Goal: Task Accomplishment & Management: Use online tool/utility

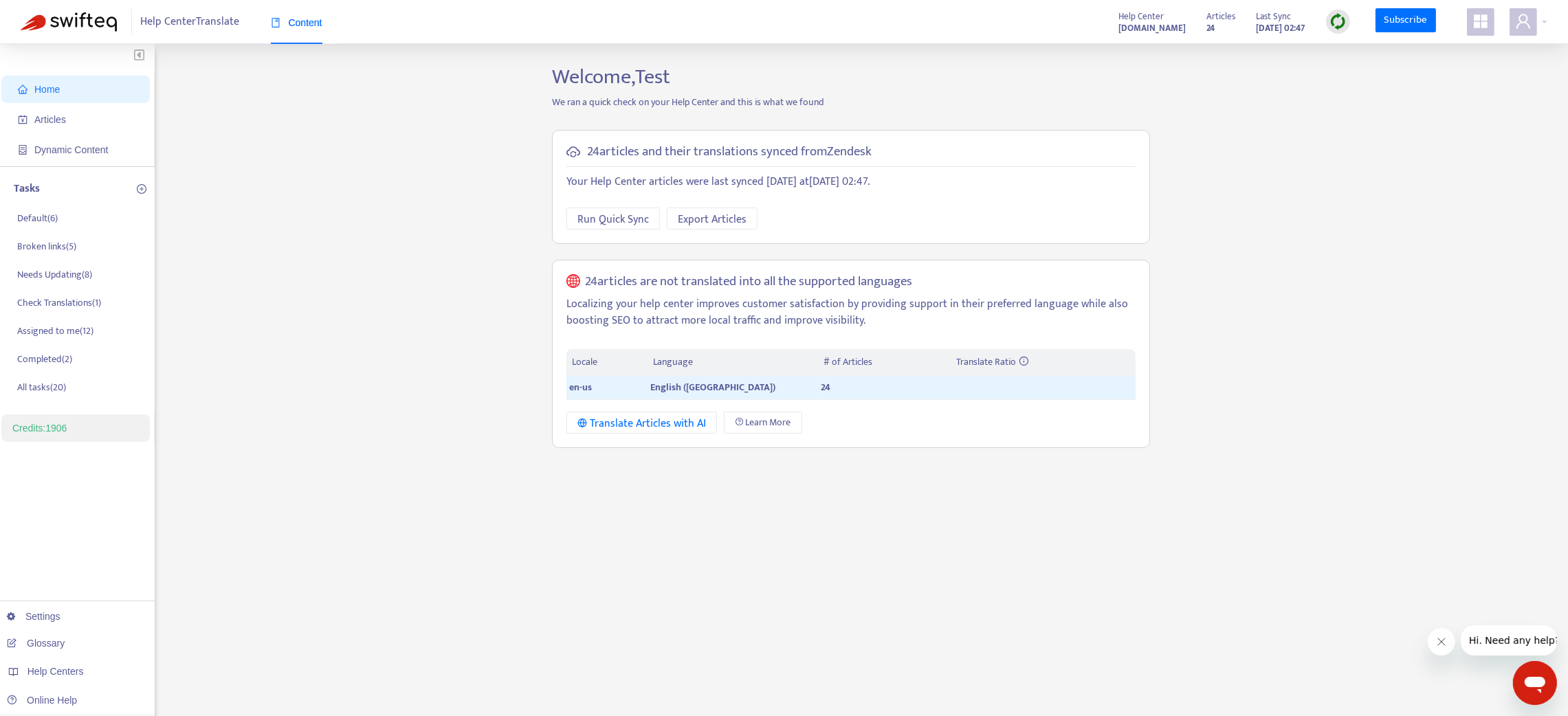
click at [1487, 28] on icon "appstore" at bounding box center [1480, 21] width 16 height 16
click at [1434, 275] on link "Help Center Manager" at bounding box center [1410, 277] width 100 height 16
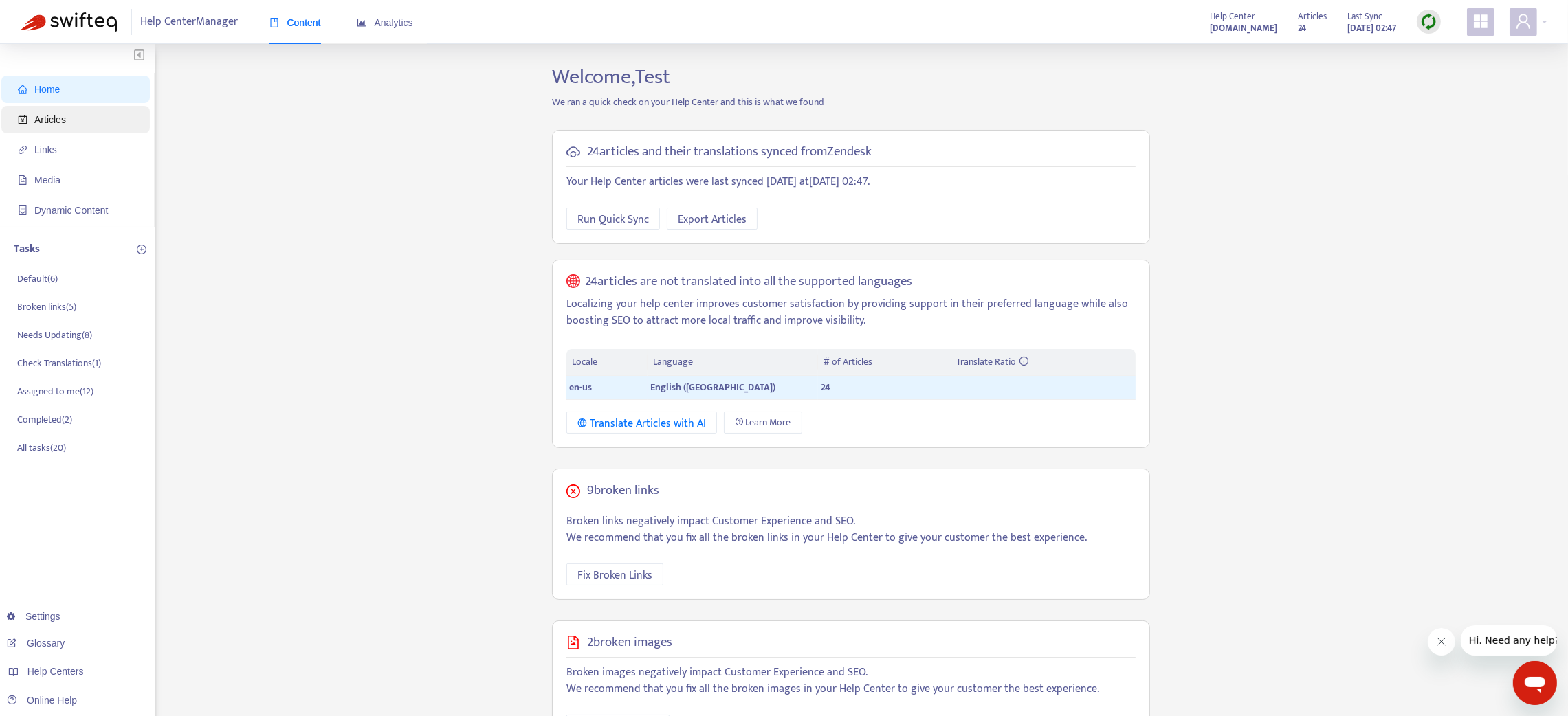
click at [68, 118] on span "Articles" at bounding box center [78, 119] width 121 height 27
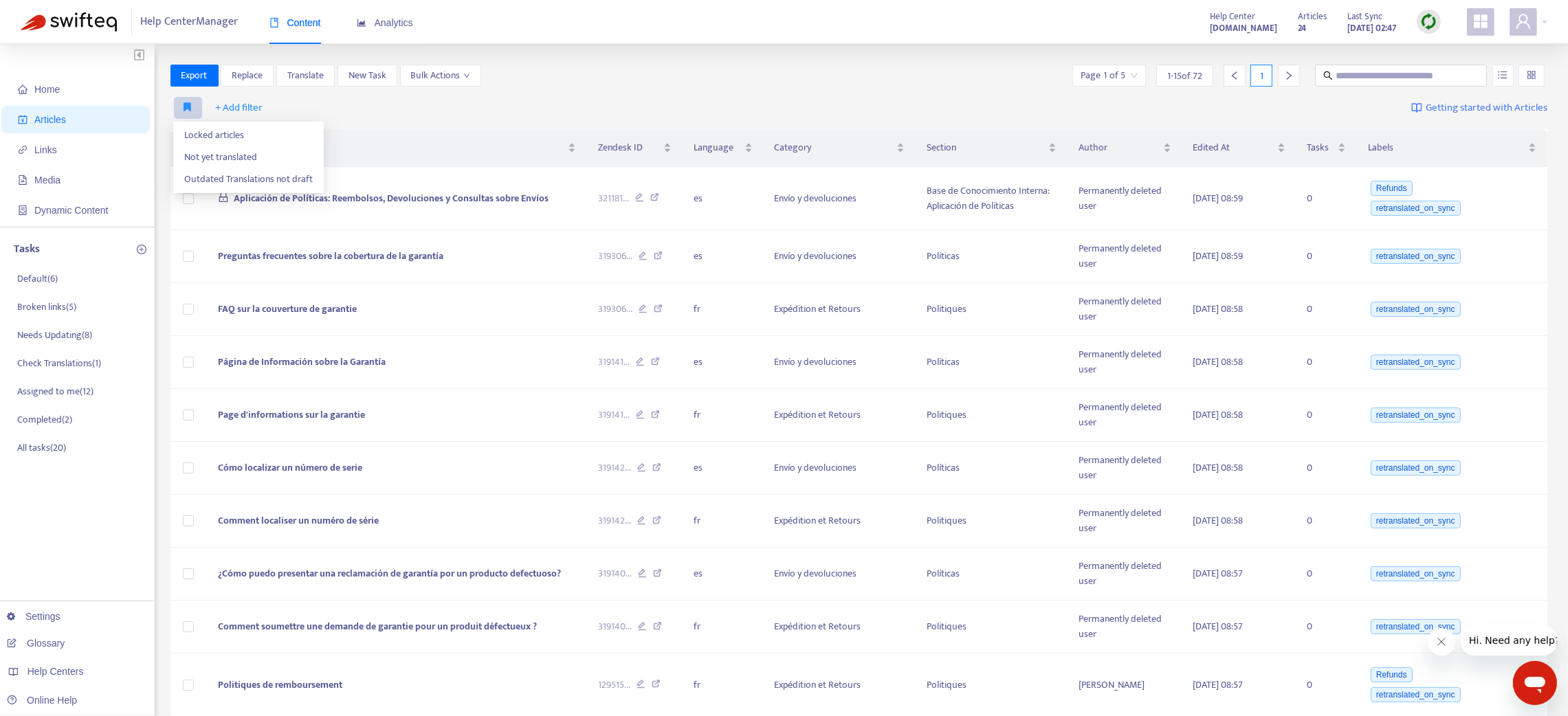
click at [185, 103] on icon "button" at bounding box center [188, 107] width 8 height 10
click at [225, 104] on span "+ Add filter" at bounding box center [239, 107] width 47 height 16
click at [244, 258] on li "Private" at bounding box center [259, 267] width 103 height 22
click at [261, 110] on input "search" at bounding box center [254, 107] width 87 height 20
click at [254, 160] on div "Yes" at bounding box center [332, 157] width 239 height 15
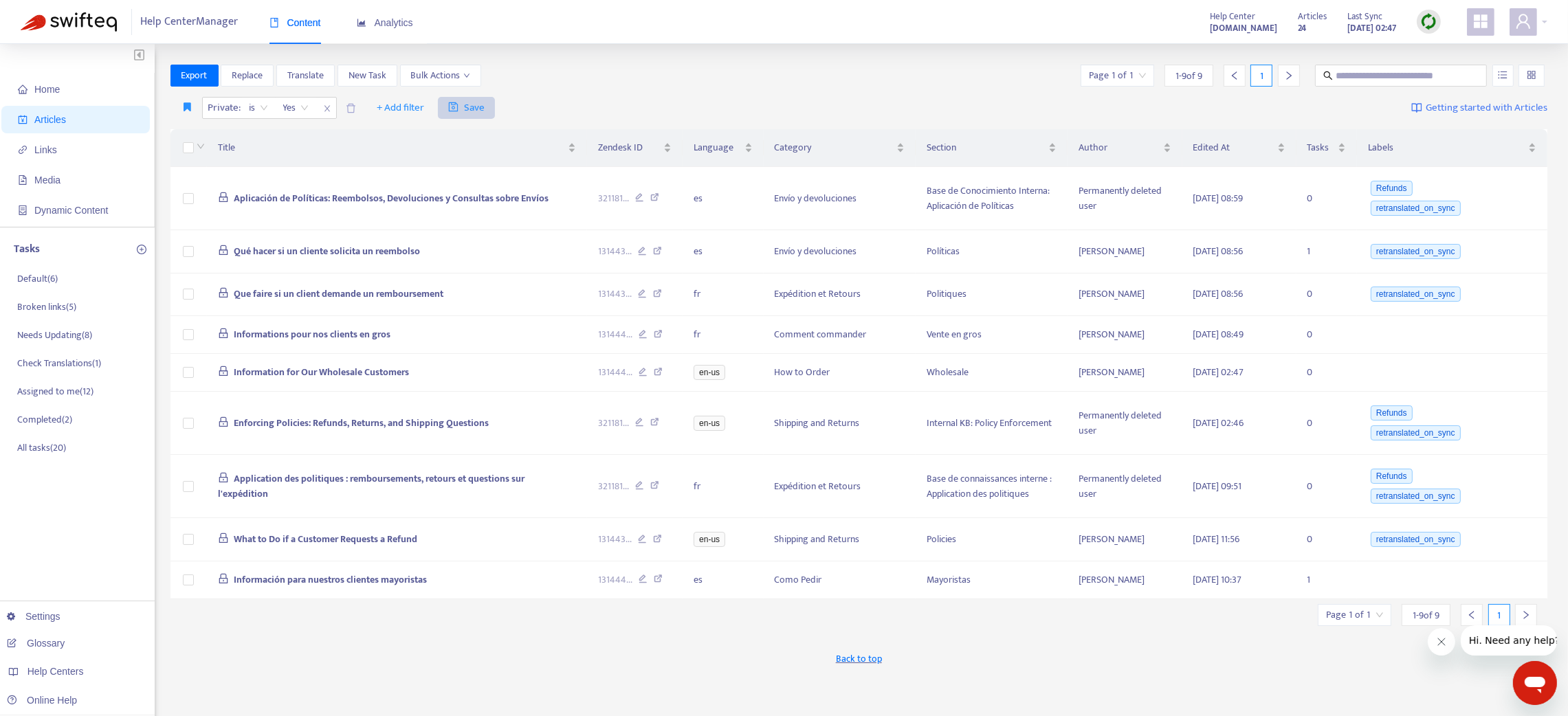
click at [471, 101] on span "Save" at bounding box center [466, 107] width 37 height 16
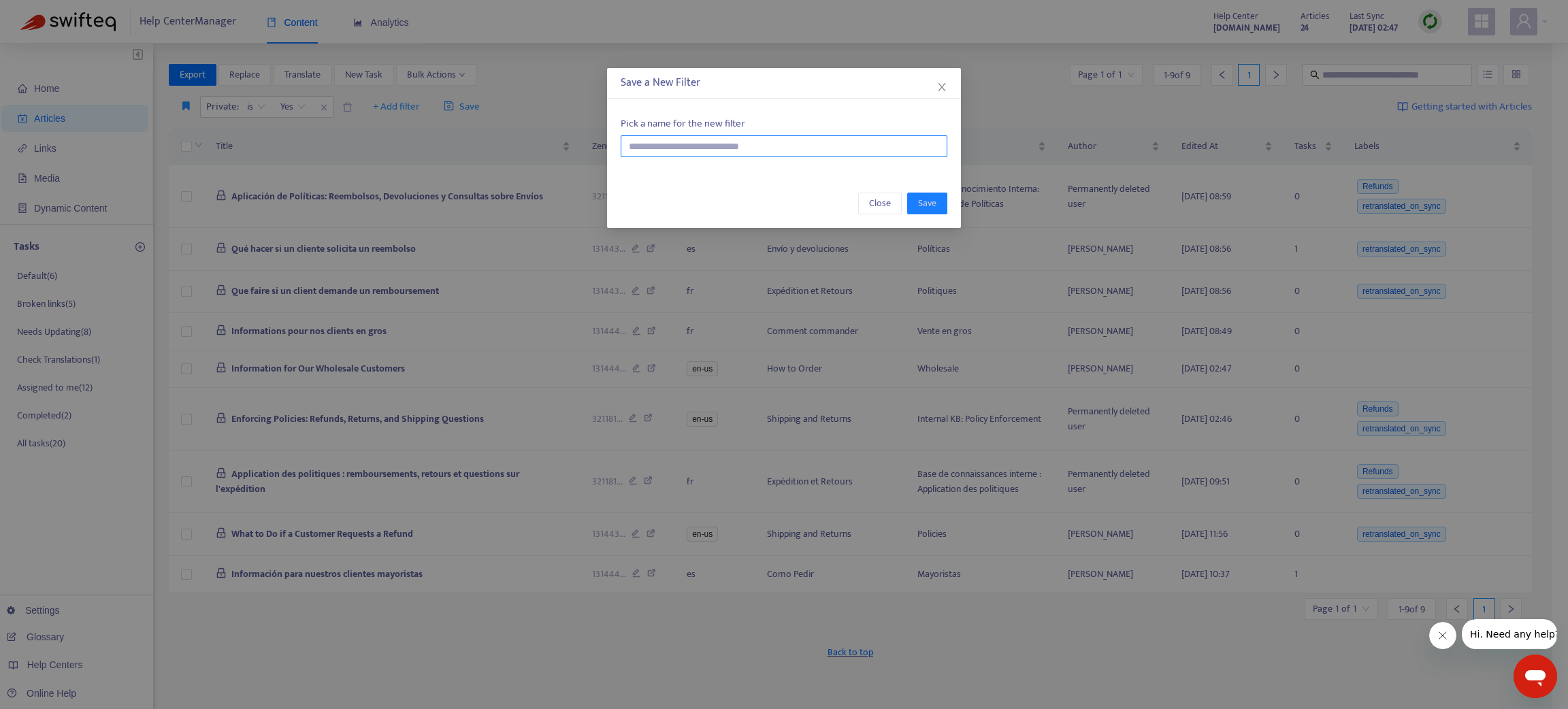
click at [638, 150] on input "text" at bounding box center [784, 146] width 327 height 22
type input "******"
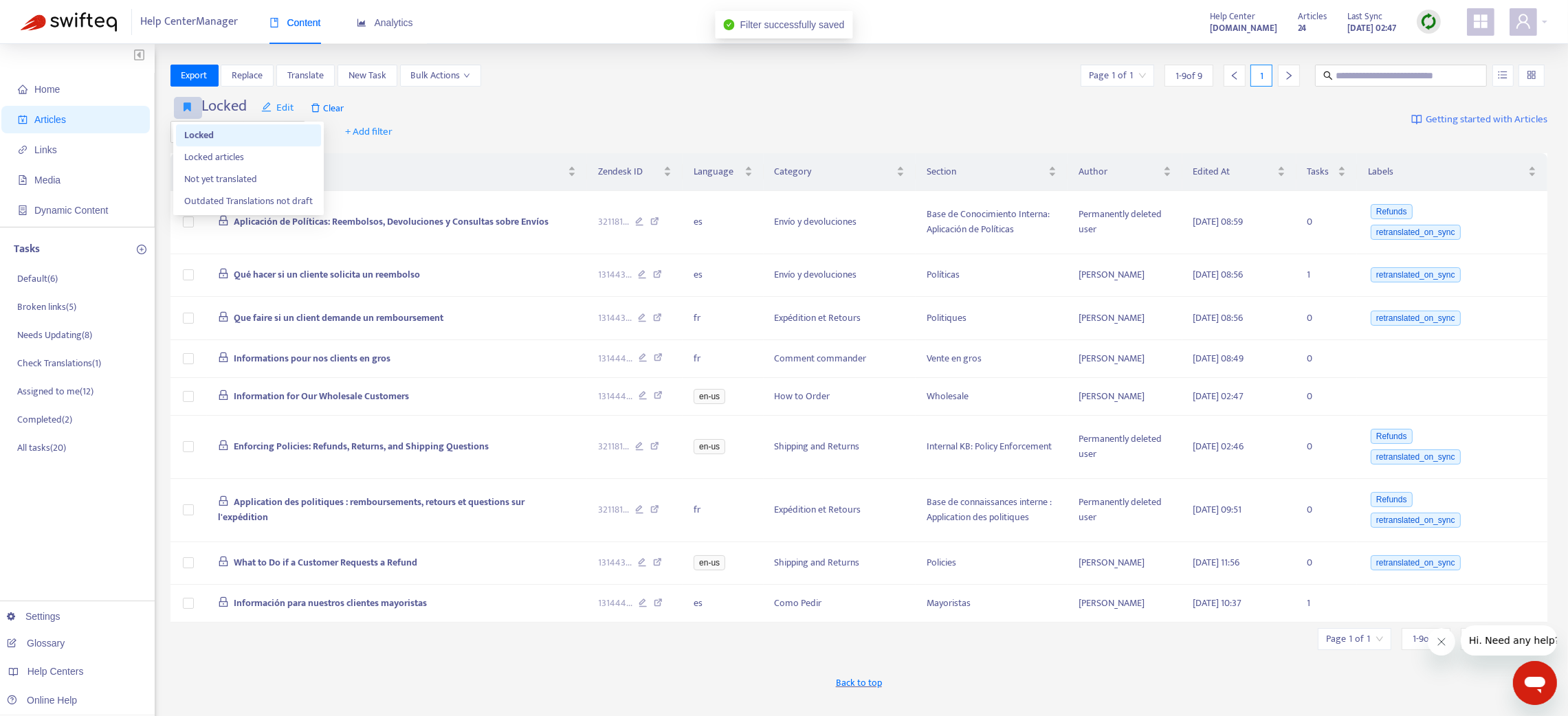
click at [188, 112] on icon "button" at bounding box center [188, 107] width 8 height 10
click at [292, 109] on span "Edit" at bounding box center [278, 107] width 33 height 16
click at [289, 153] on span "Change name" at bounding box center [289, 157] width 56 height 15
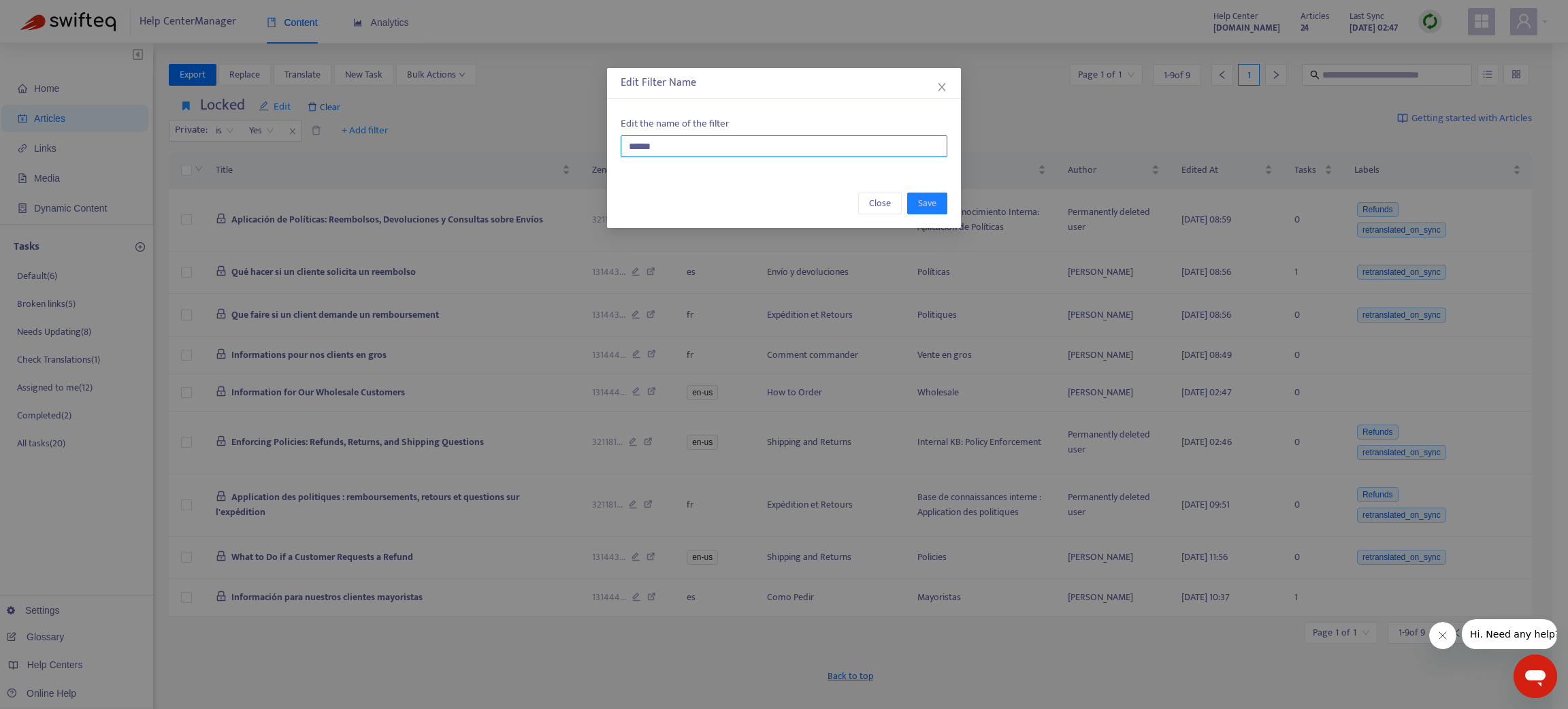
click at [687, 143] on input "******" at bounding box center [784, 146] width 327 height 22
type input "**********"
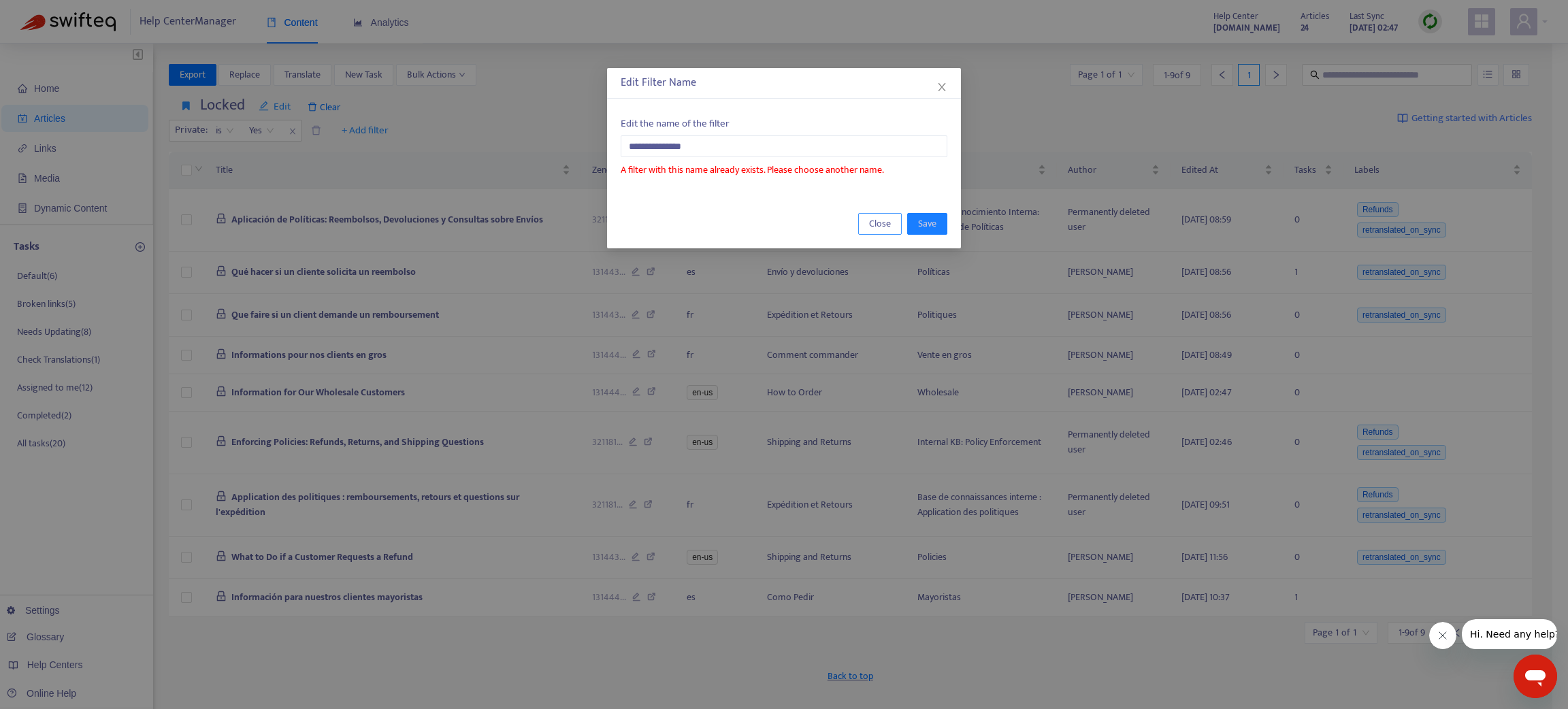
click at [885, 219] on span "Close" at bounding box center [880, 223] width 22 height 15
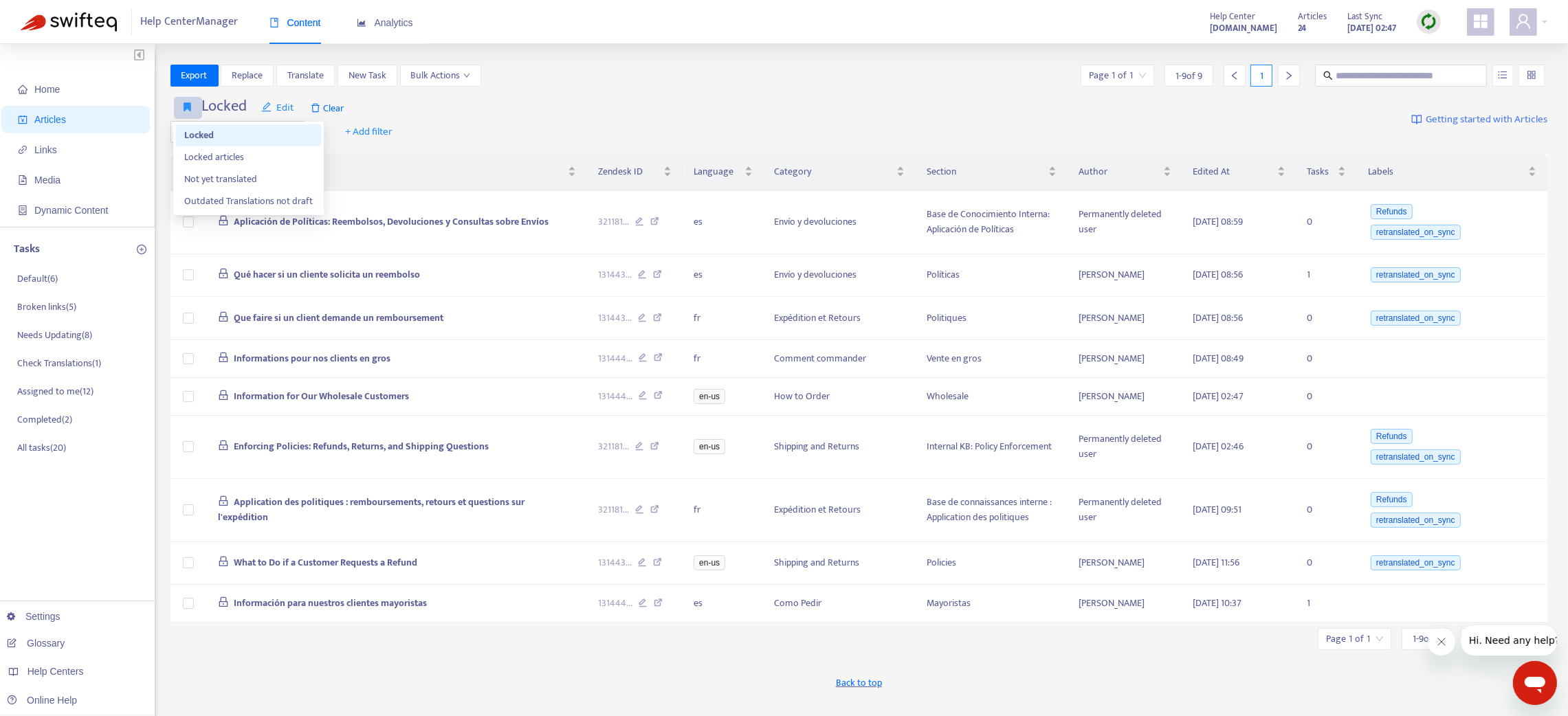
click at [191, 105] on icon "button" at bounding box center [188, 107] width 8 height 10
click at [220, 150] on span "Locked articles" at bounding box center [248, 157] width 128 height 15
click at [321, 110] on icon "edit" at bounding box center [317, 107] width 10 height 10
click at [327, 160] on span "Change name" at bounding box center [340, 157] width 56 height 15
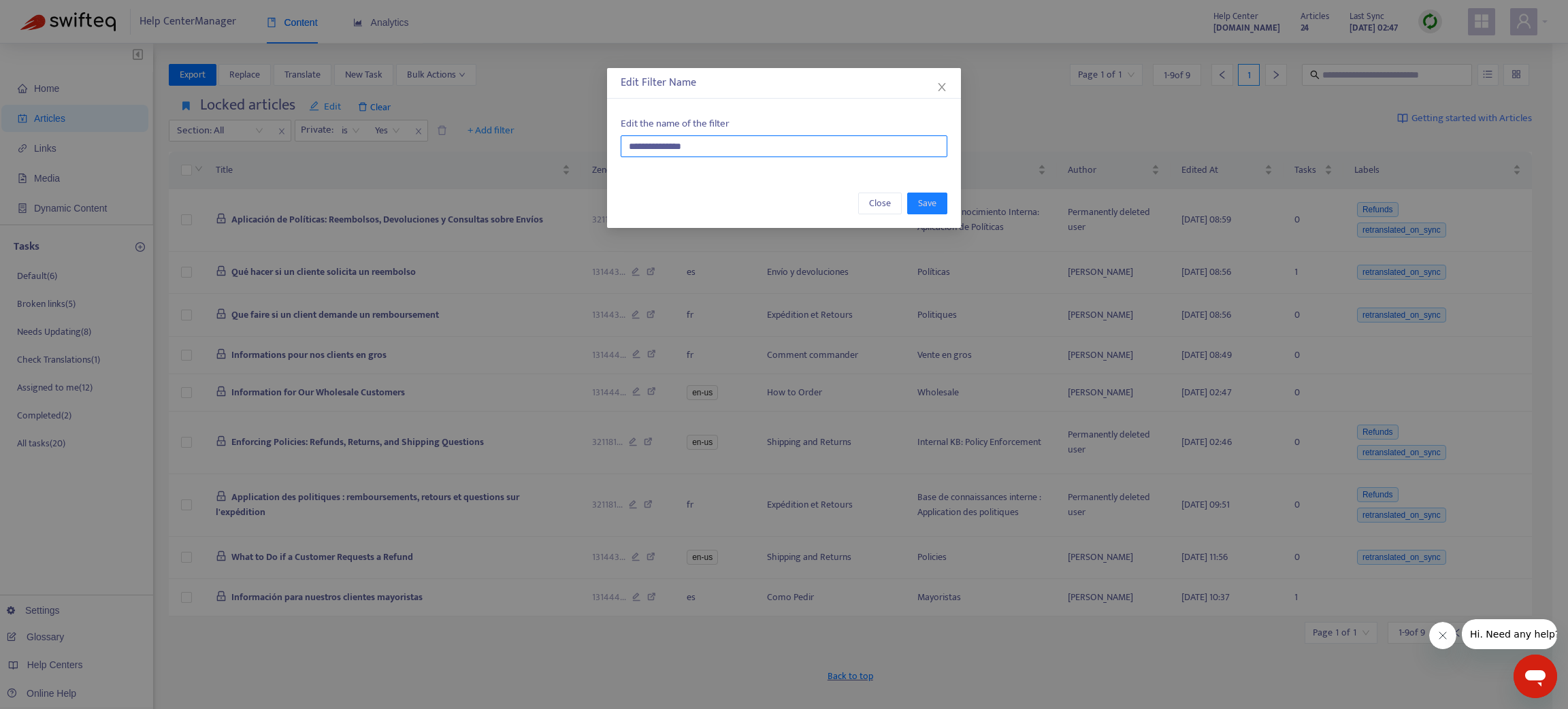
drag, startPoint x: 700, startPoint y: 150, endPoint x: 658, endPoint y: 146, distance: 42.2
click at [658, 146] on input "**********" at bounding box center [784, 146] width 327 height 22
type input "******"
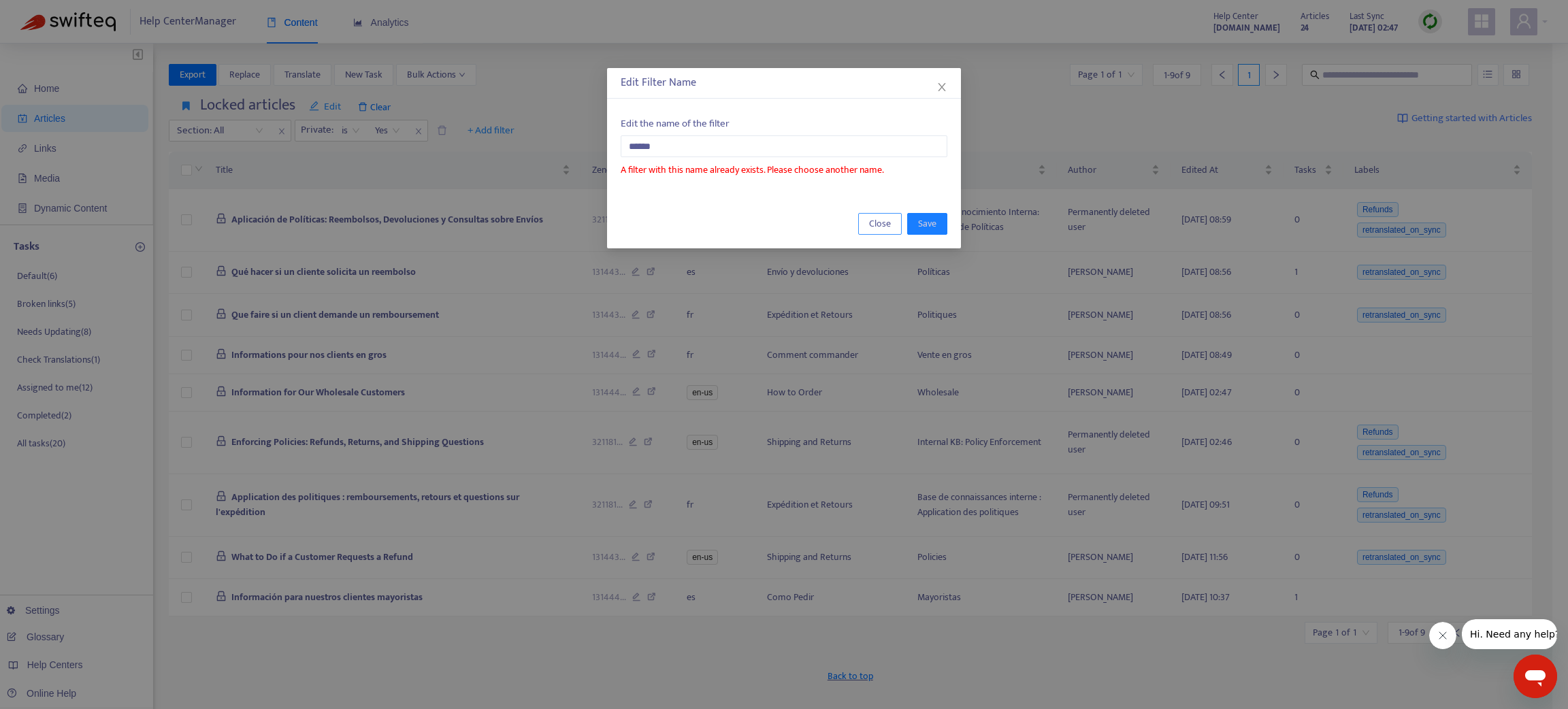
click at [866, 224] on button "Close" at bounding box center [880, 223] width 44 height 22
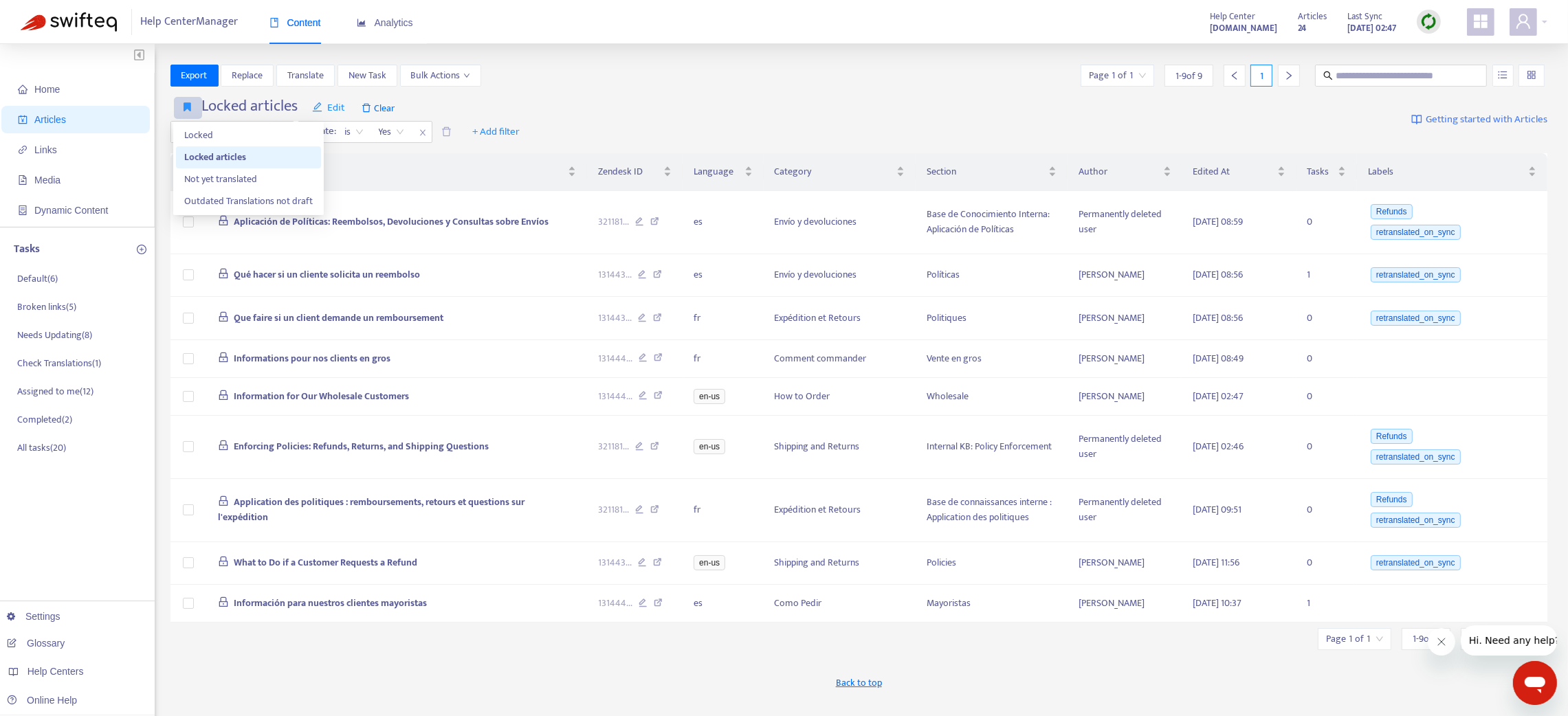
click at [191, 104] on icon "button" at bounding box center [188, 107] width 8 height 10
click at [202, 128] on span "Locked" at bounding box center [248, 135] width 128 height 15
click at [282, 110] on span "Edit" at bounding box center [278, 107] width 33 height 16
click at [284, 184] on span "Remove" at bounding box center [289, 179] width 56 height 15
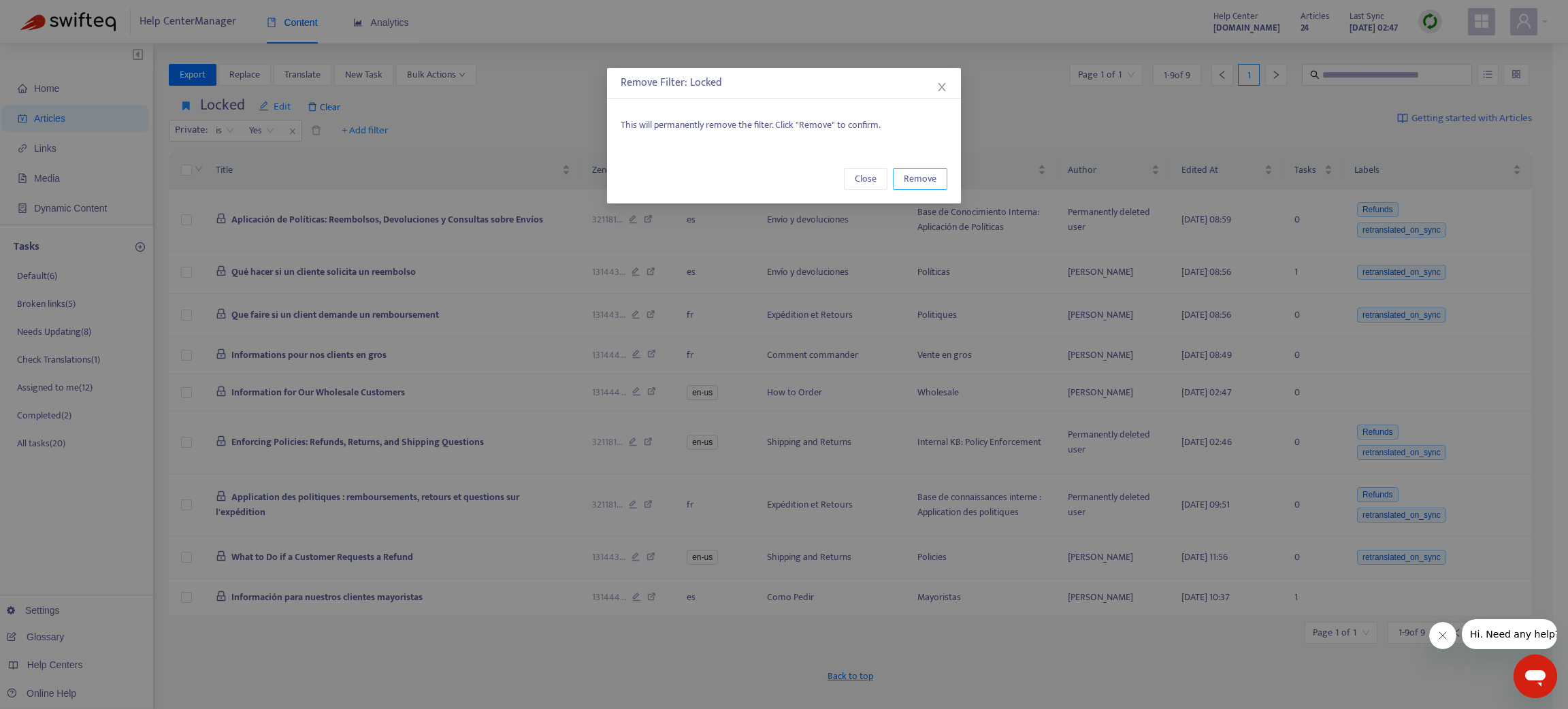
drag, startPoint x: 921, startPoint y: 179, endPoint x: 763, endPoint y: 166, distance: 158.5
click at [918, 175] on span "Remove" at bounding box center [920, 179] width 32 height 15
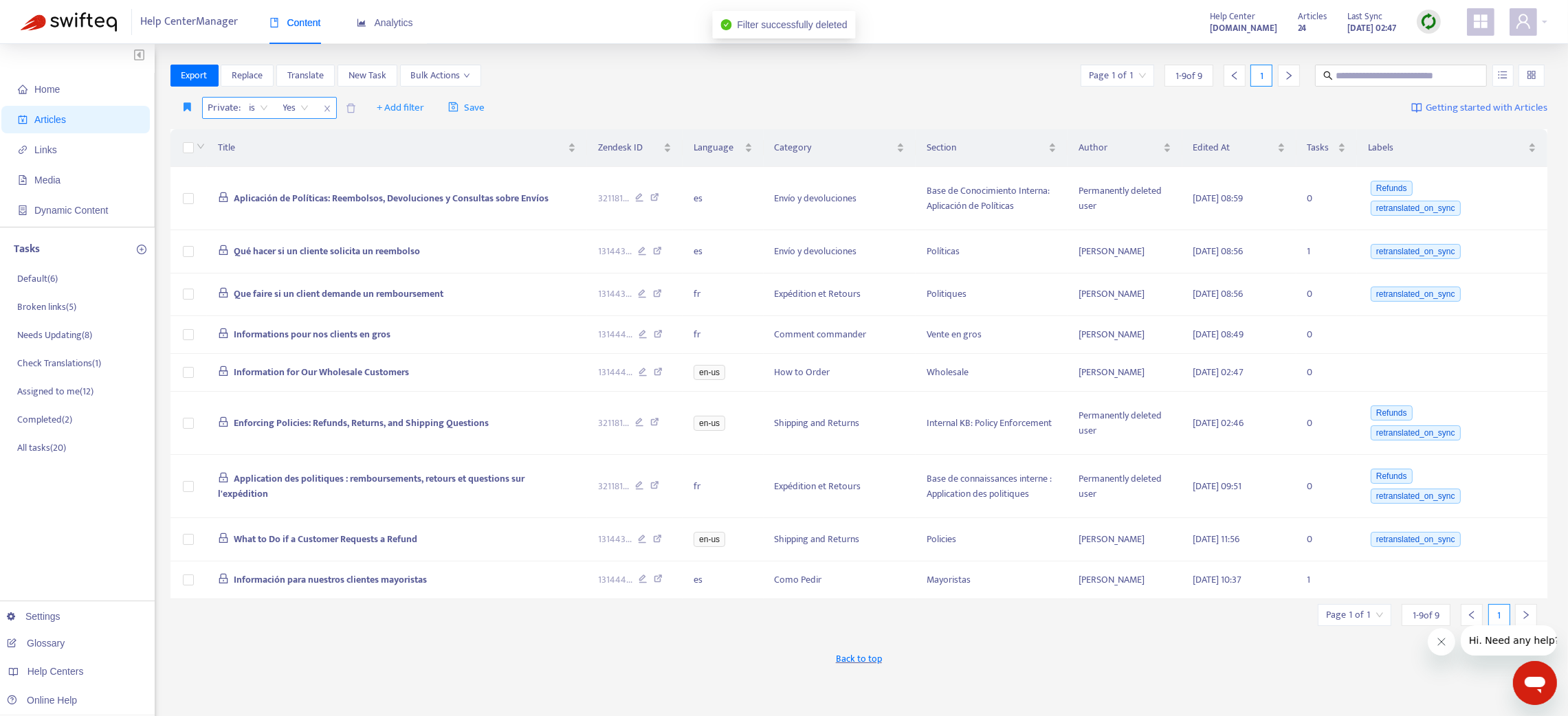
click at [323, 107] on icon "close" at bounding box center [327, 108] width 9 height 9
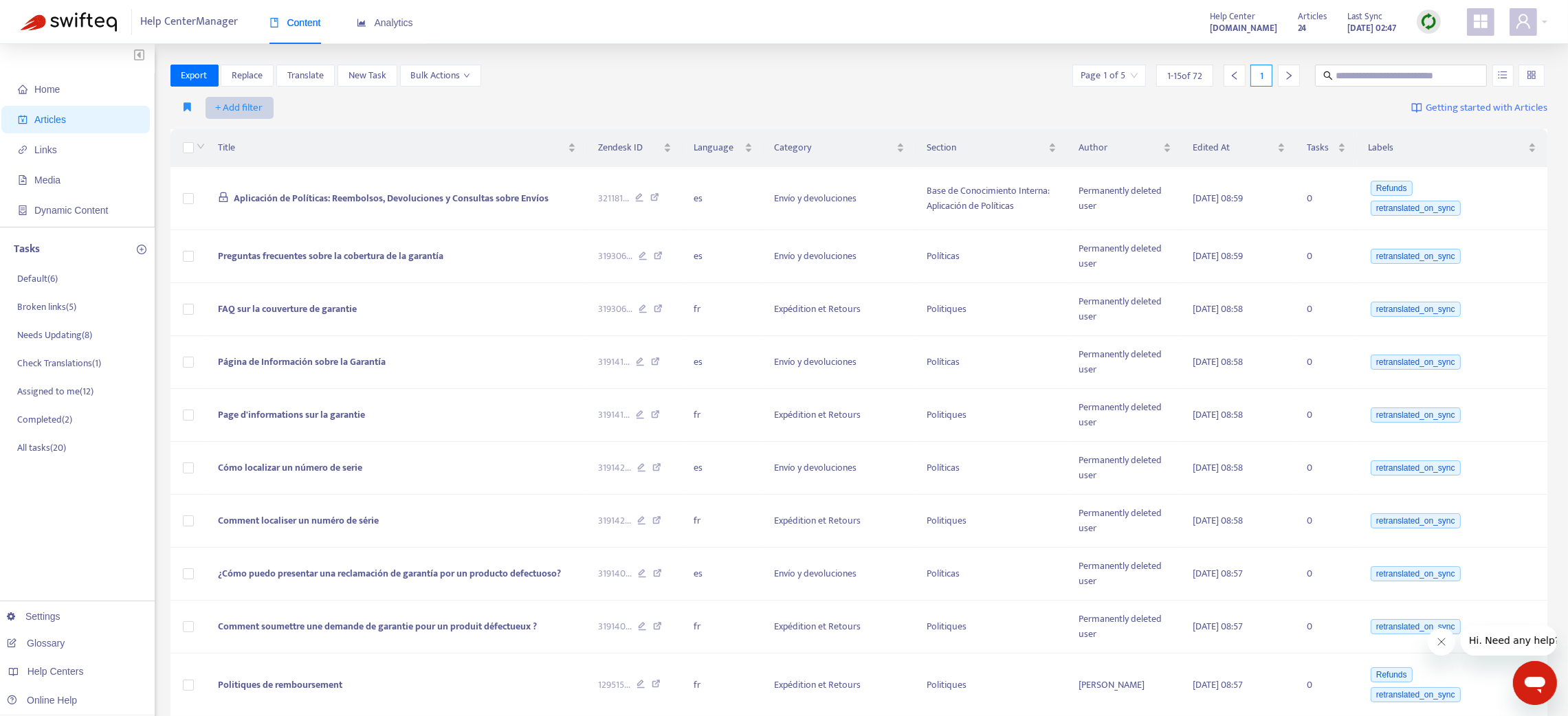
click at [233, 107] on span "+ Add filter" at bounding box center [239, 107] width 47 height 16
click at [250, 202] on span "Category" at bounding box center [258, 201] width 86 height 15
click at [274, 110] on div at bounding box center [247, 107] width 83 height 16
click at [267, 136] on div "What's New" at bounding box center [332, 135] width 239 height 15
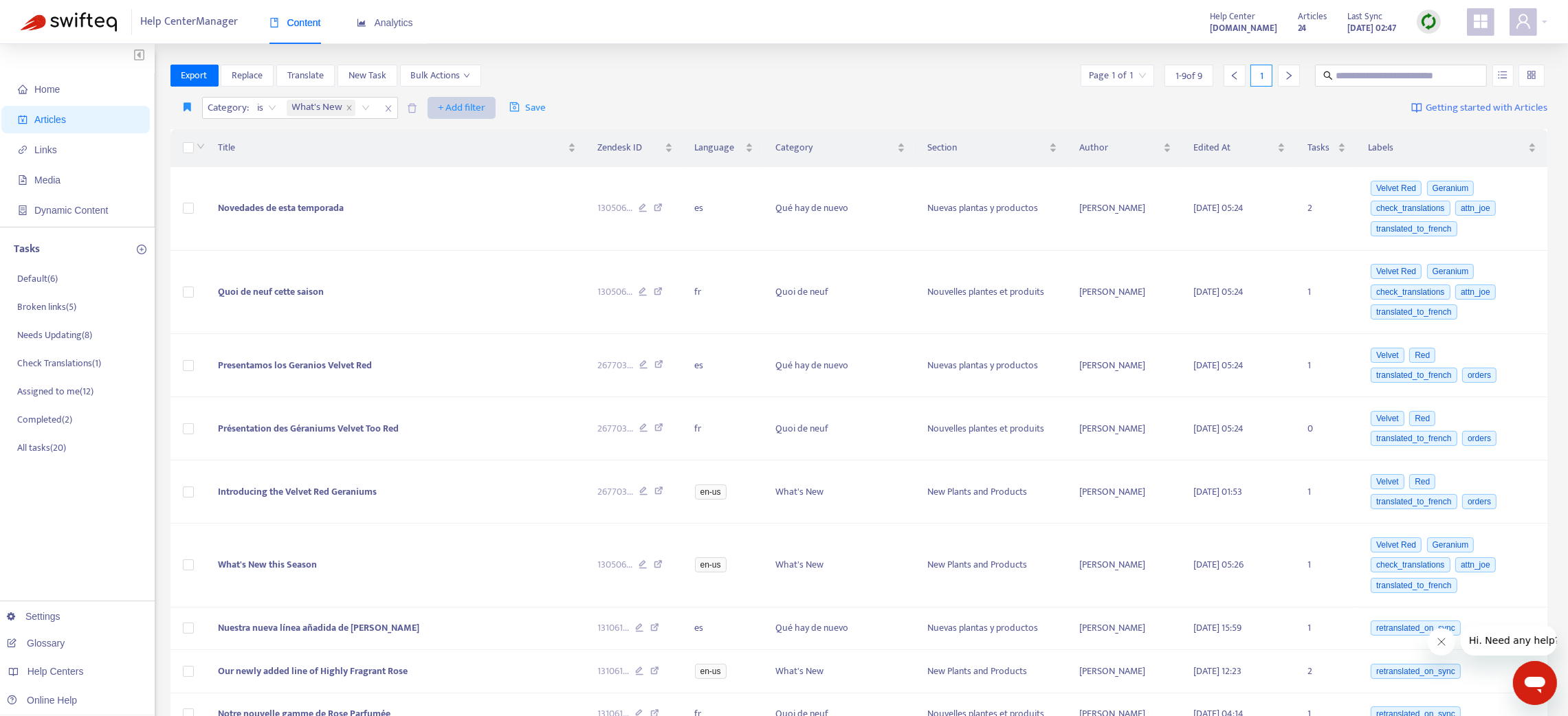
click at [462, 110] on span "+ Add filter" at bounding box center [461, 107] width 47 height 16
click at [448, 128] on span "Language" at bounding box center [482, 135] width 86 height 15
click at [440, 105] on div at bounding box center [446, 107] width 83 height 16
click at [598, 103] on span "+ Add filter" at bounding box center [588, 107] width 47 height 16
click at [572, 132] on span "Default Language" at bounding box center [609, 135] width 86 height 15
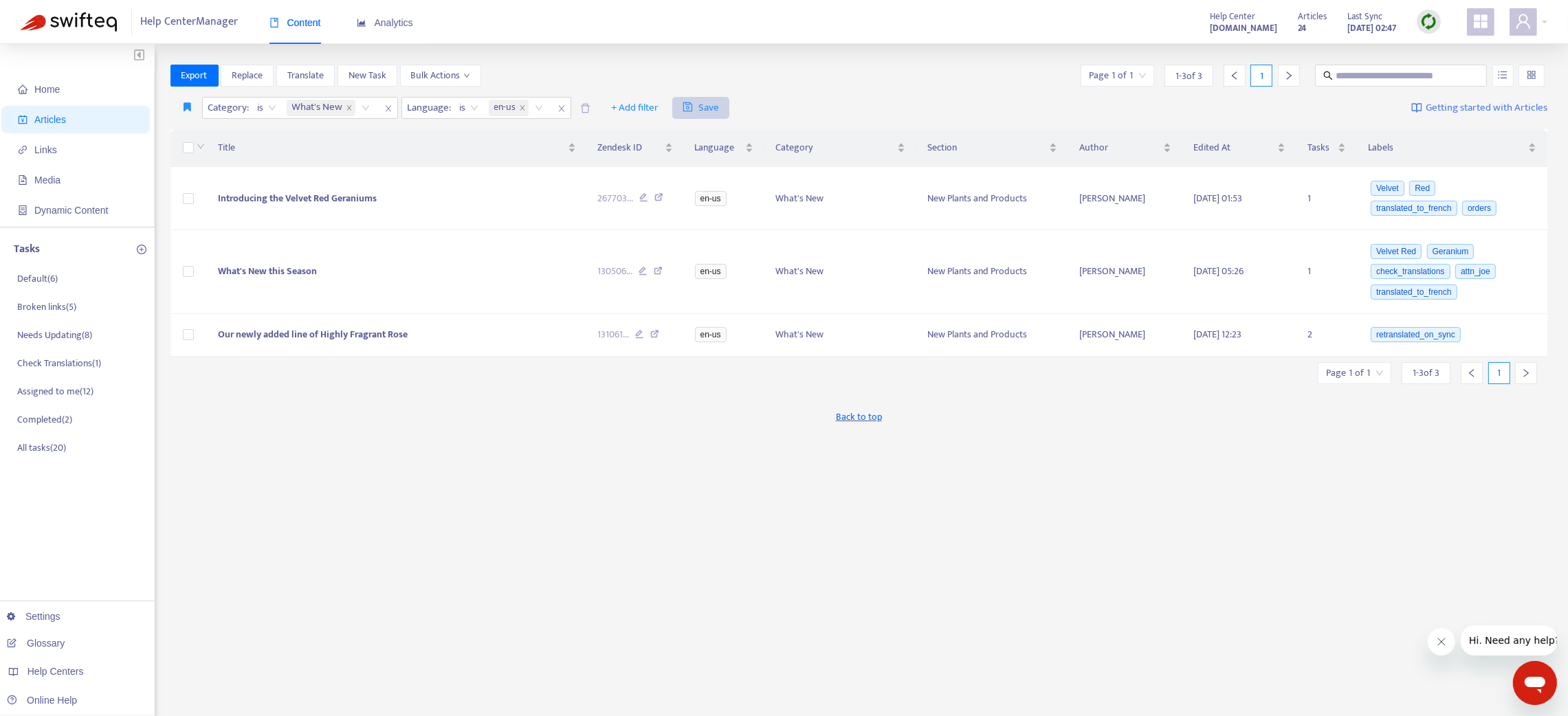
click at [714, 107] on span "Save" at bounding box center [700, 107] width 37 height 16
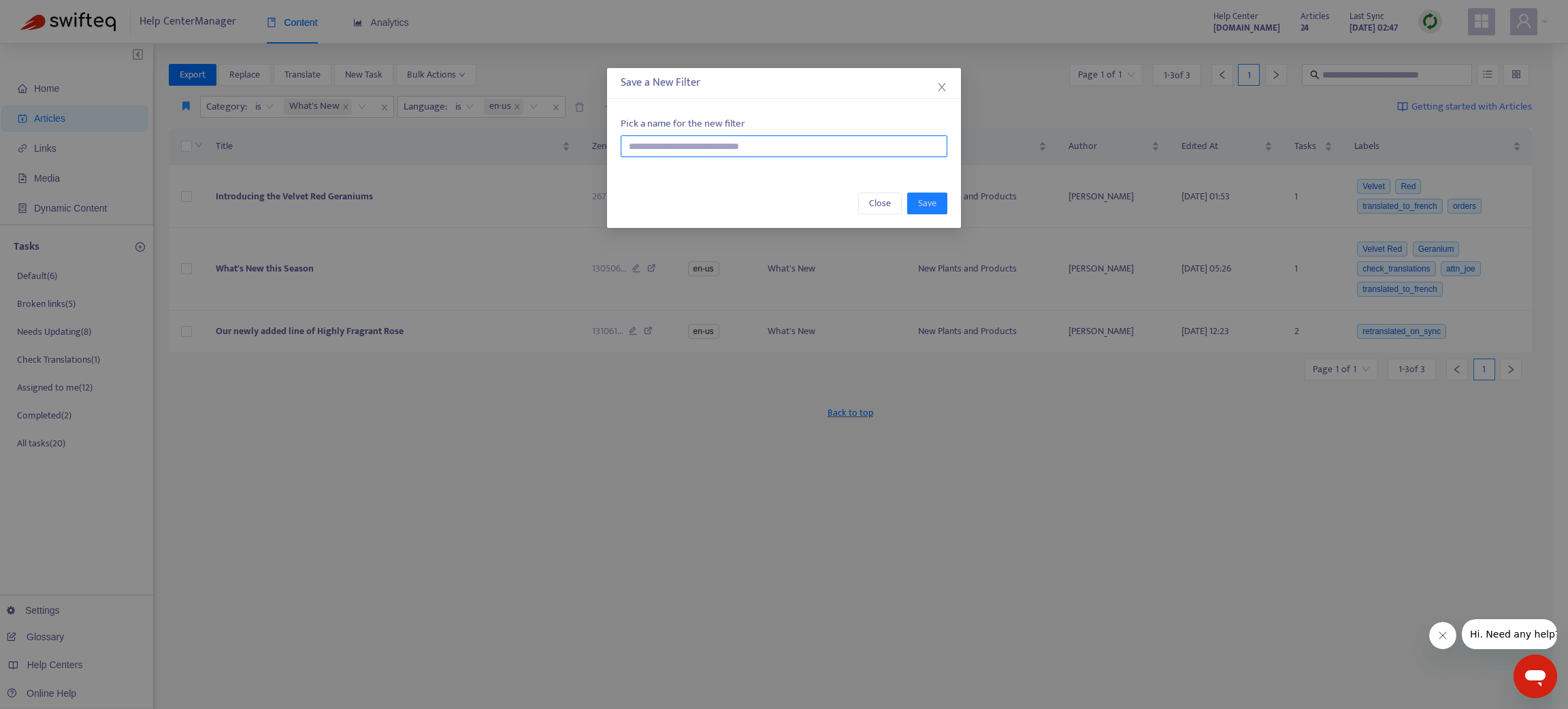
click at [697, 143] on input "text" at bounding box center [784, 146] width 327 height 22
type input "******"
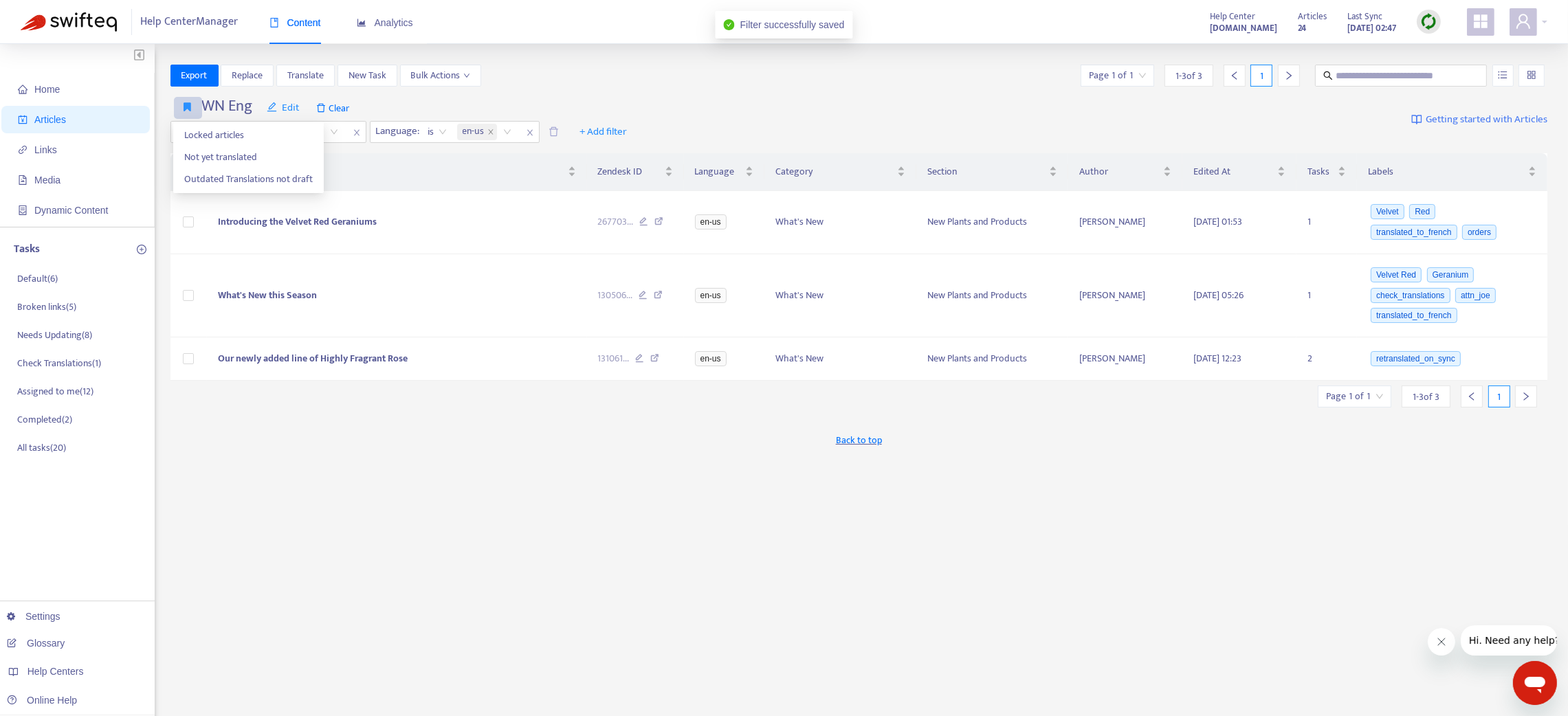
click at [188, 109] on icon "button" at bounding box center [188, 107] width 8 height 10
click at [202, 139] on span "Locked articles" at bounding box center [248, 135] width 128 height 15
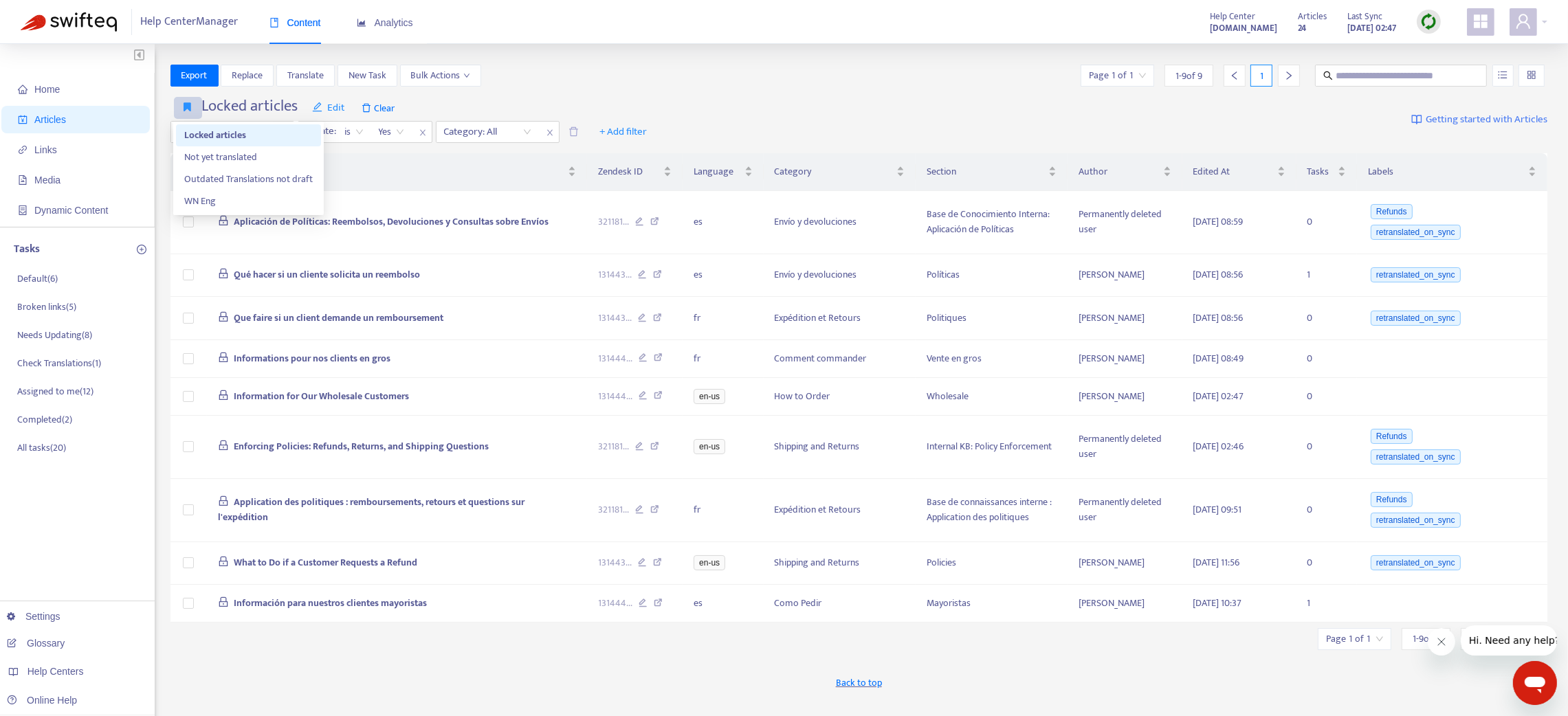
click at [184, 105] on icon "button" at bounding box center [188, 107] width 8 height 10
click at [208, 199] on span "WN Eng" at bounding box center [248, 201] width 128 height 15
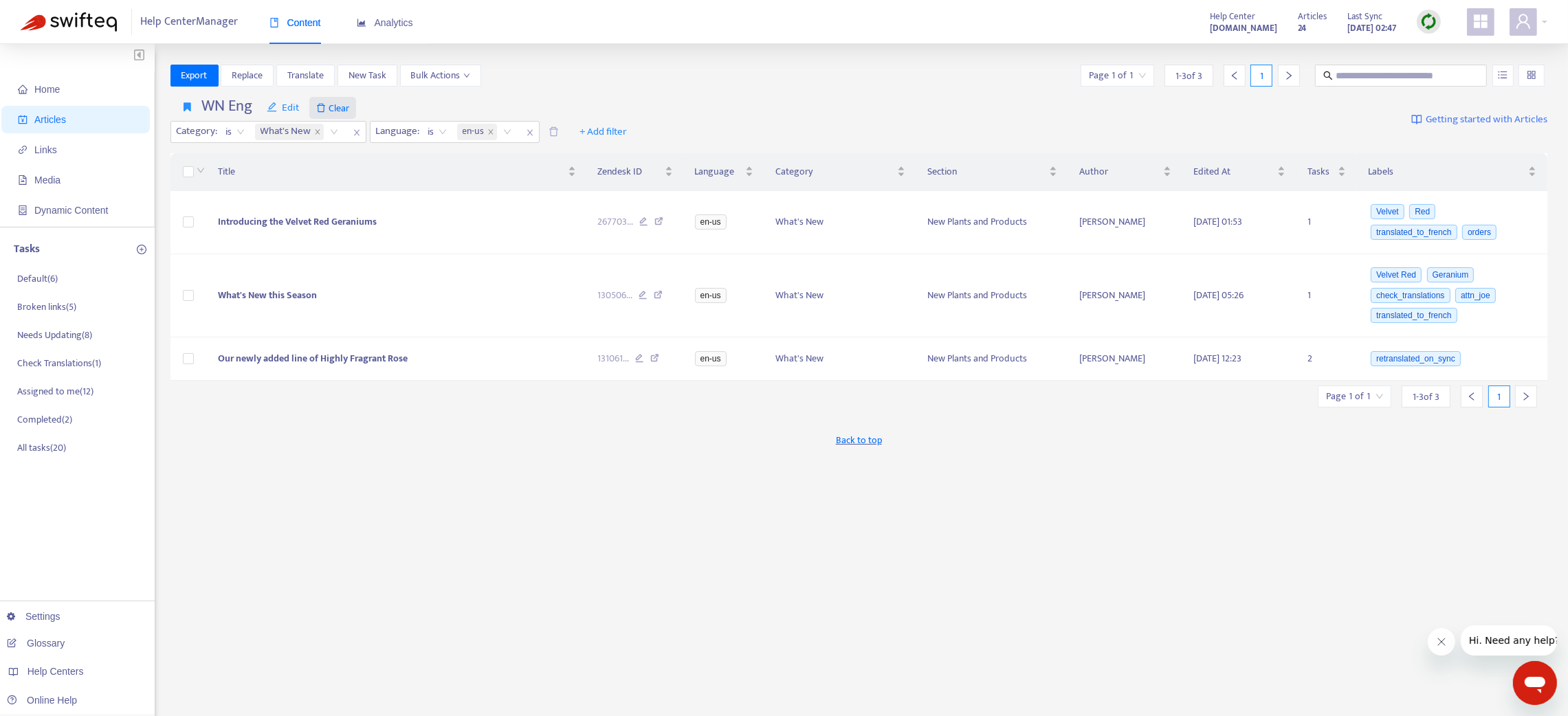
click at [339, 102] on span "Clear" at bounding box center [332, 108] width 47 height 22
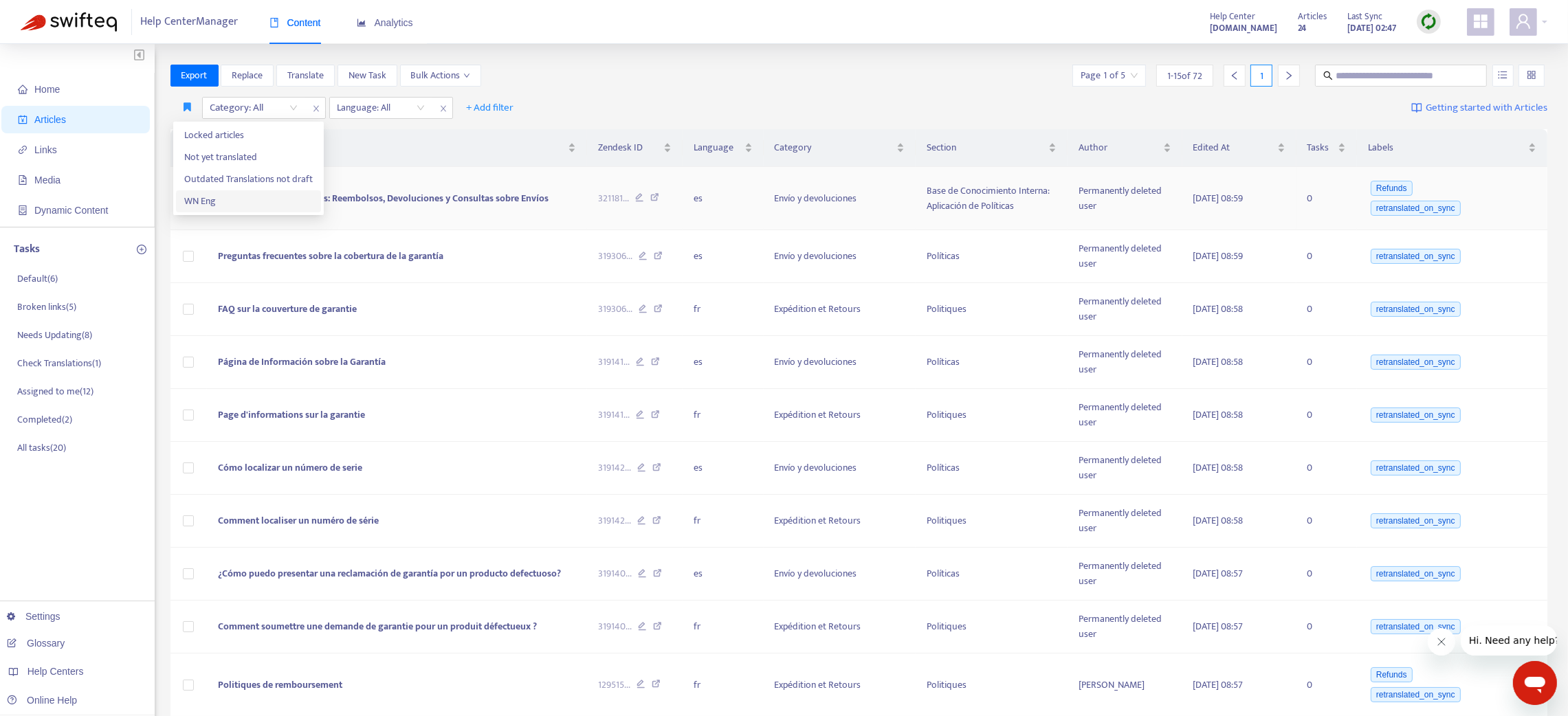
click at [214, 203] on span "WN Eng" at bounding box center [248, 201] width 128 height 15
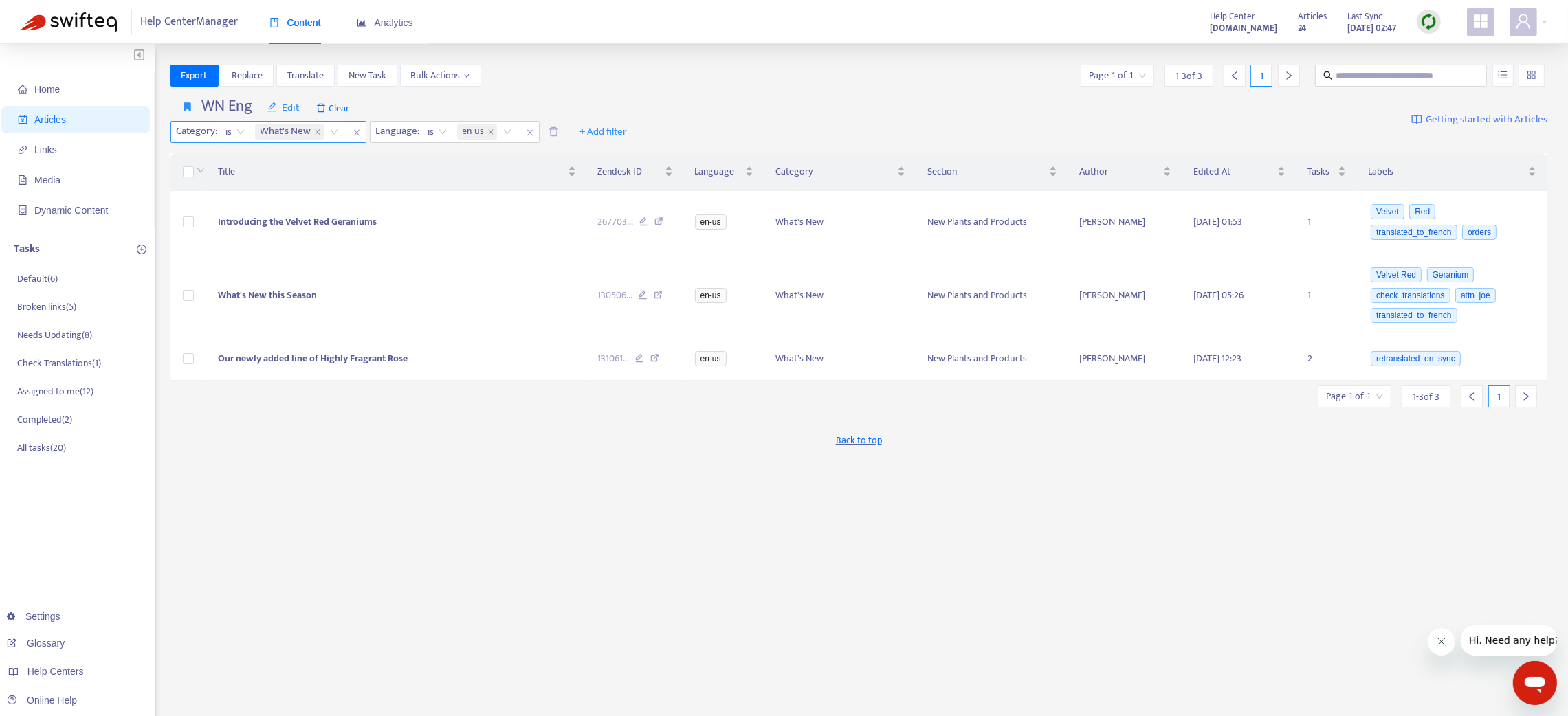
click at [354, 131] on icon "close" at bounding box center [356, 132] width 9 height 9
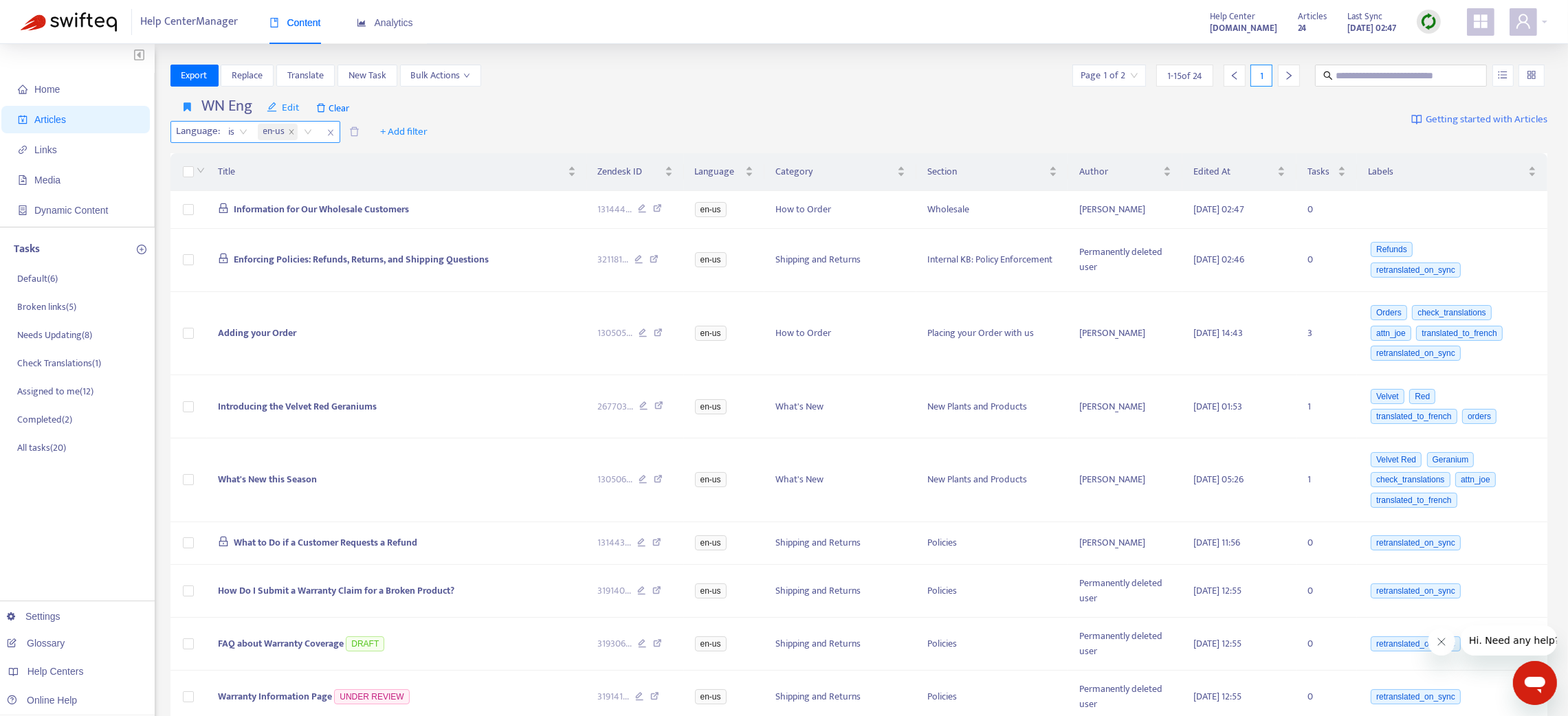
click at [336, 131] on span "close" at bounding box center [330, 132] width 18 height 16
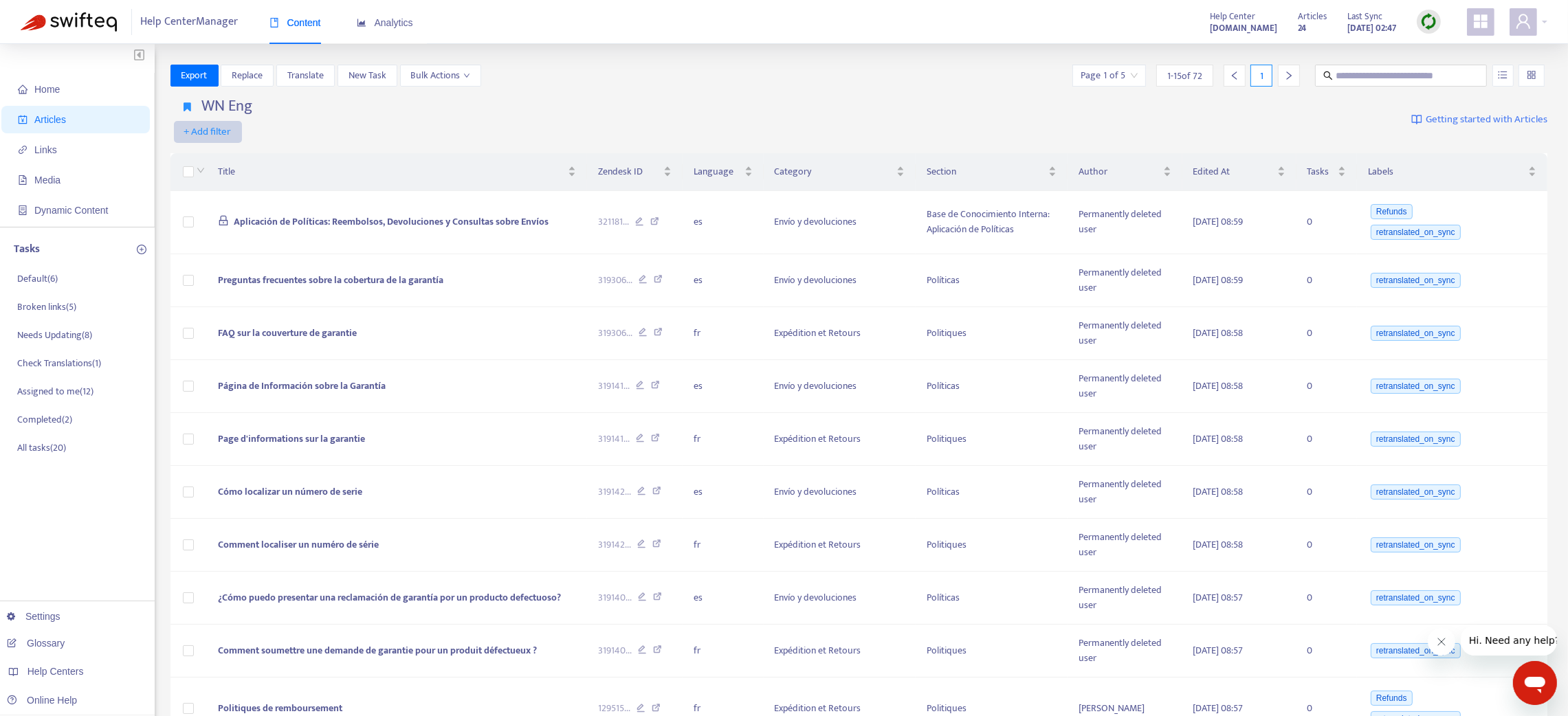
click at [216, 132] on span "+ Add filter" at bounding box center [208, 132] width 47 height 16
click at [216, 218] on span "Category" at bounding box center [227, 225] width 86 height 15
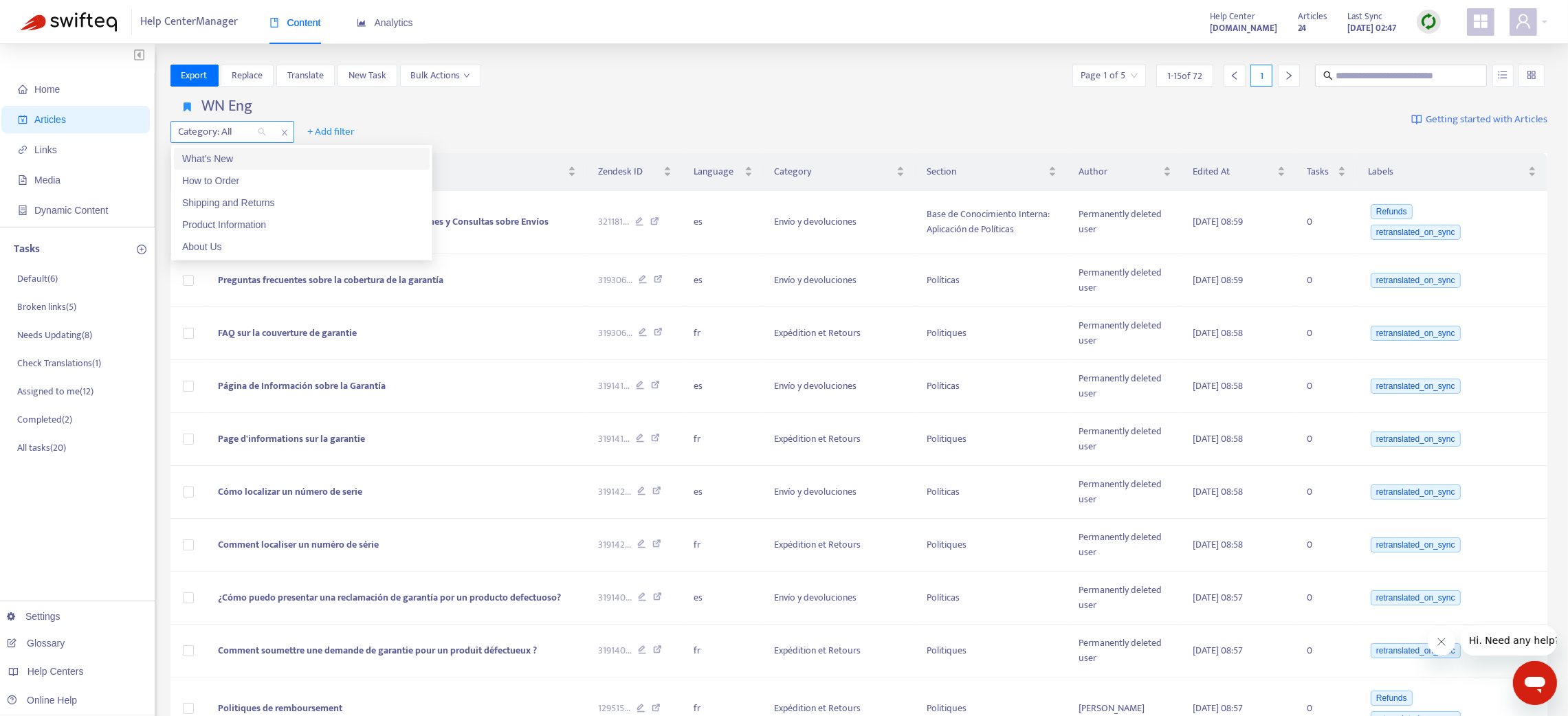
click at [241, 124] on div at bounding box center [215, 132] width 83 height 16
click at [232, 160] on div "What's New" at bounding box center [301, 158] width 239 height 15
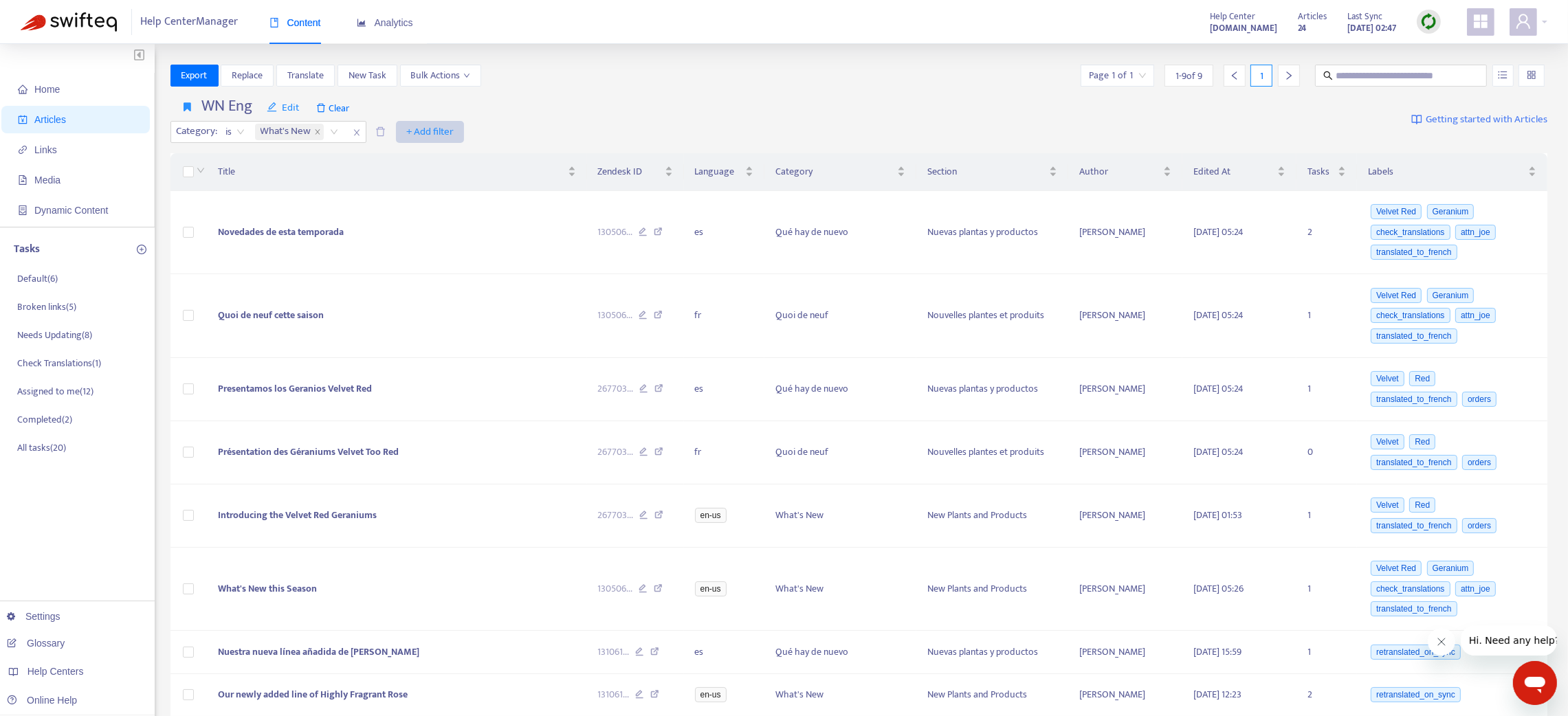
click at [419, 132] on span "+ Add filter" at bounding box center [430, 132] width 47 height 16
click at [417, 158] on span "Language" at bounding box center [451, 159] width 86 height 15
click at [463, 132] on div "Language: All" at bounding box center [422, 132] width 103 height 20
click at [424, 163] on div "en-us" at bounding box center [501, 158] width 239 height 15
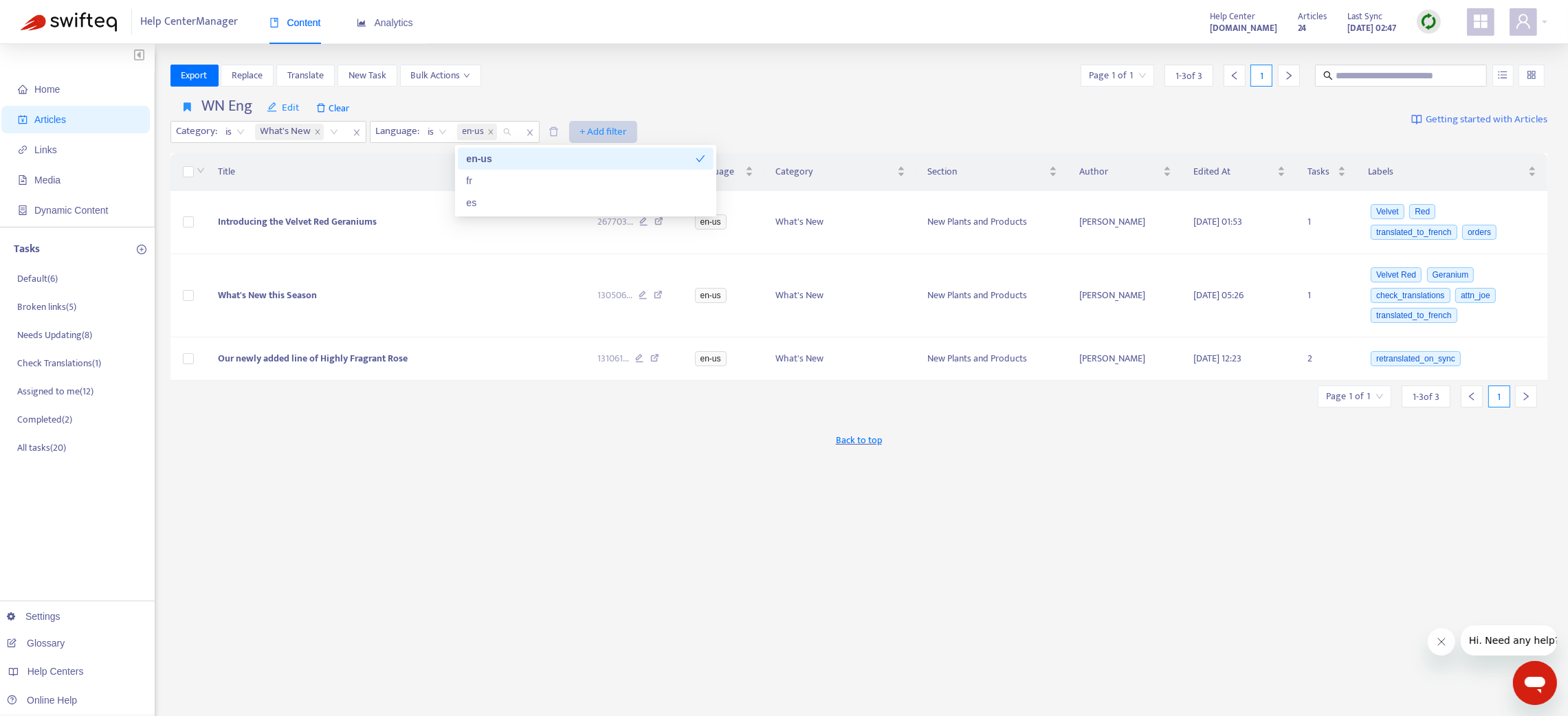
click at [602, 127] on span "+ Add filter" at bounding box center [603, 132] width 47 height 16
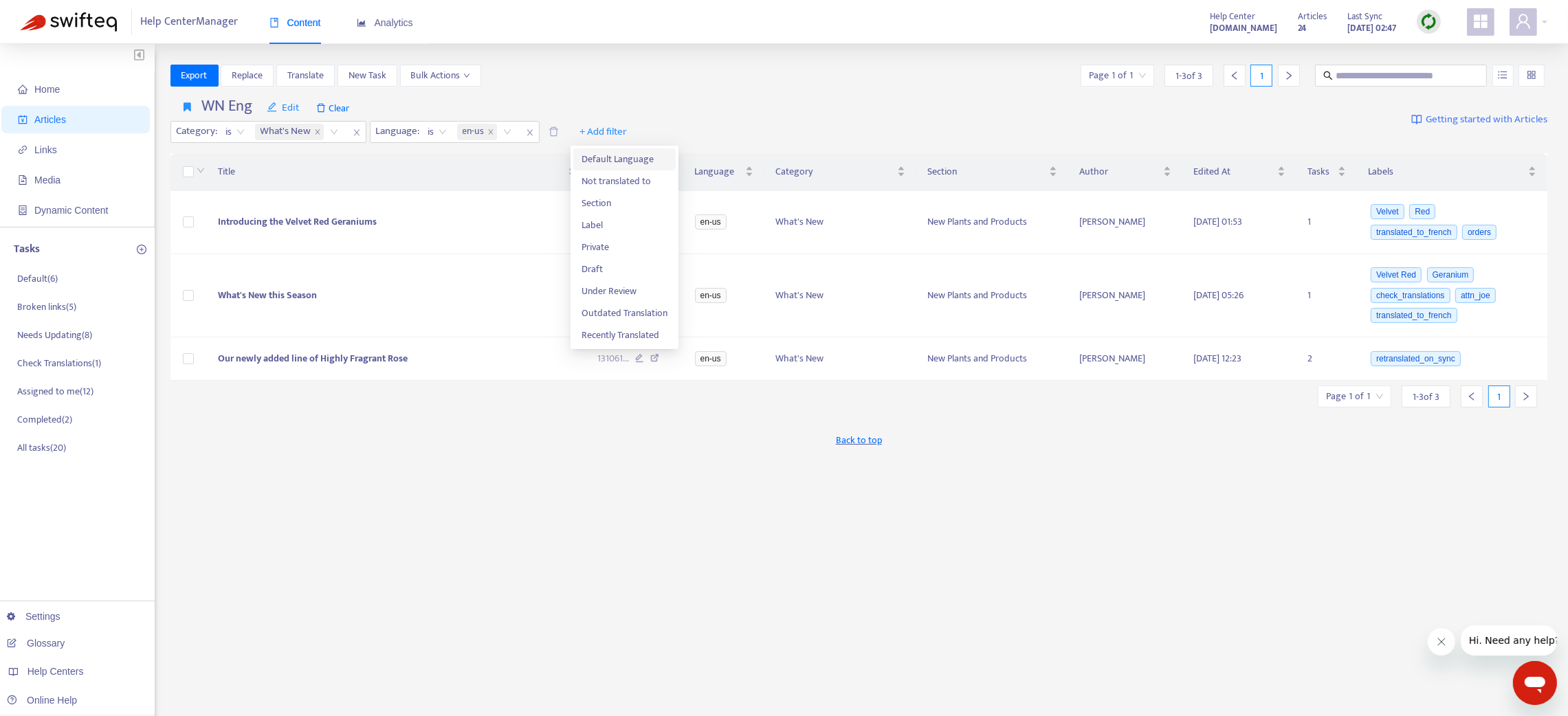
click at [609, 153] on span "Default Language" at bounding box center [624, 159] width 86 height 15
click at [339, 104] on span "Clear" at bounding box center [332, 108] width 47 height 22
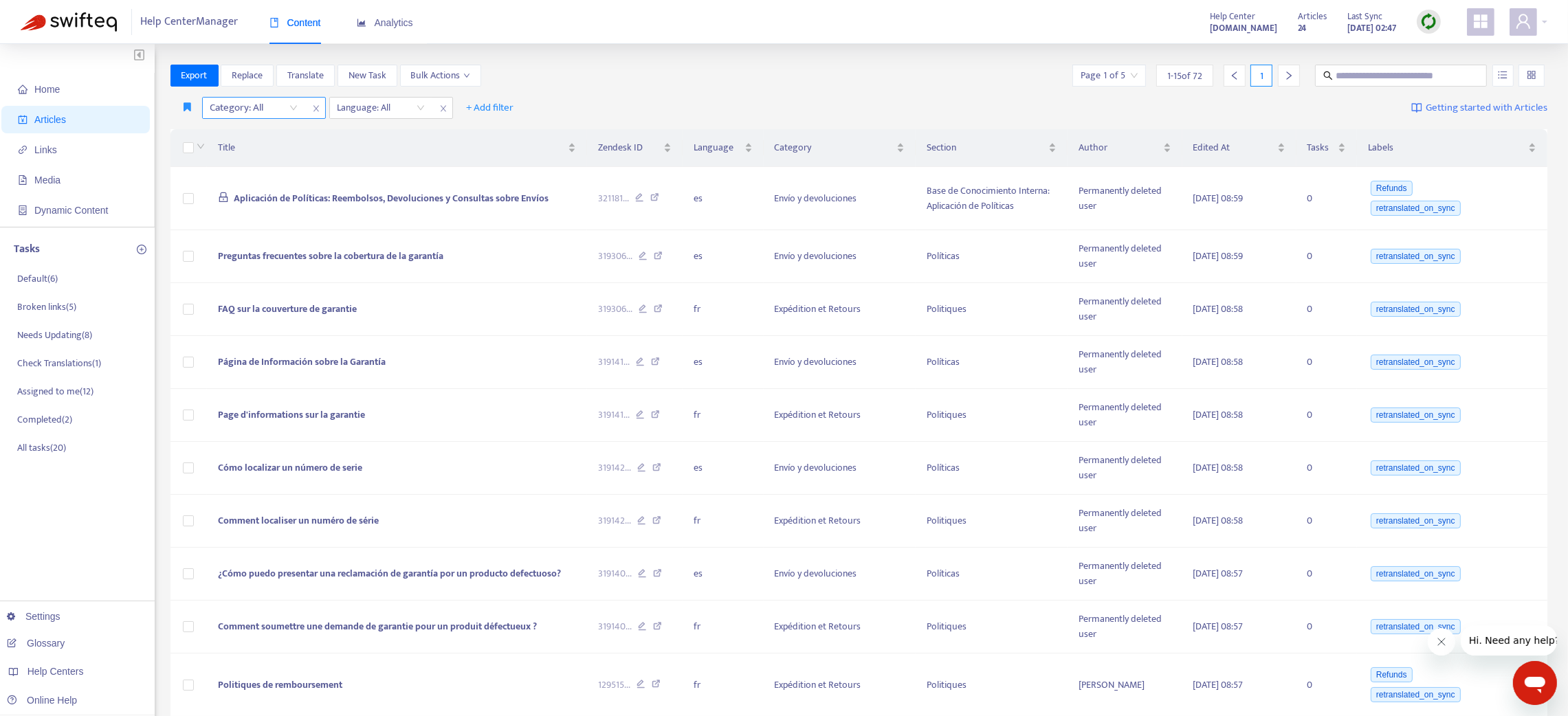
click at [318, 107] on icon "close" at bounding box center [316, 108] width 9 height 9
click at [218, 110] on div at bounding box center [247, 107] width 83 height 16
click at [232, 133] on div "en-us" at bounding box center [332, 135] width 239 height 15
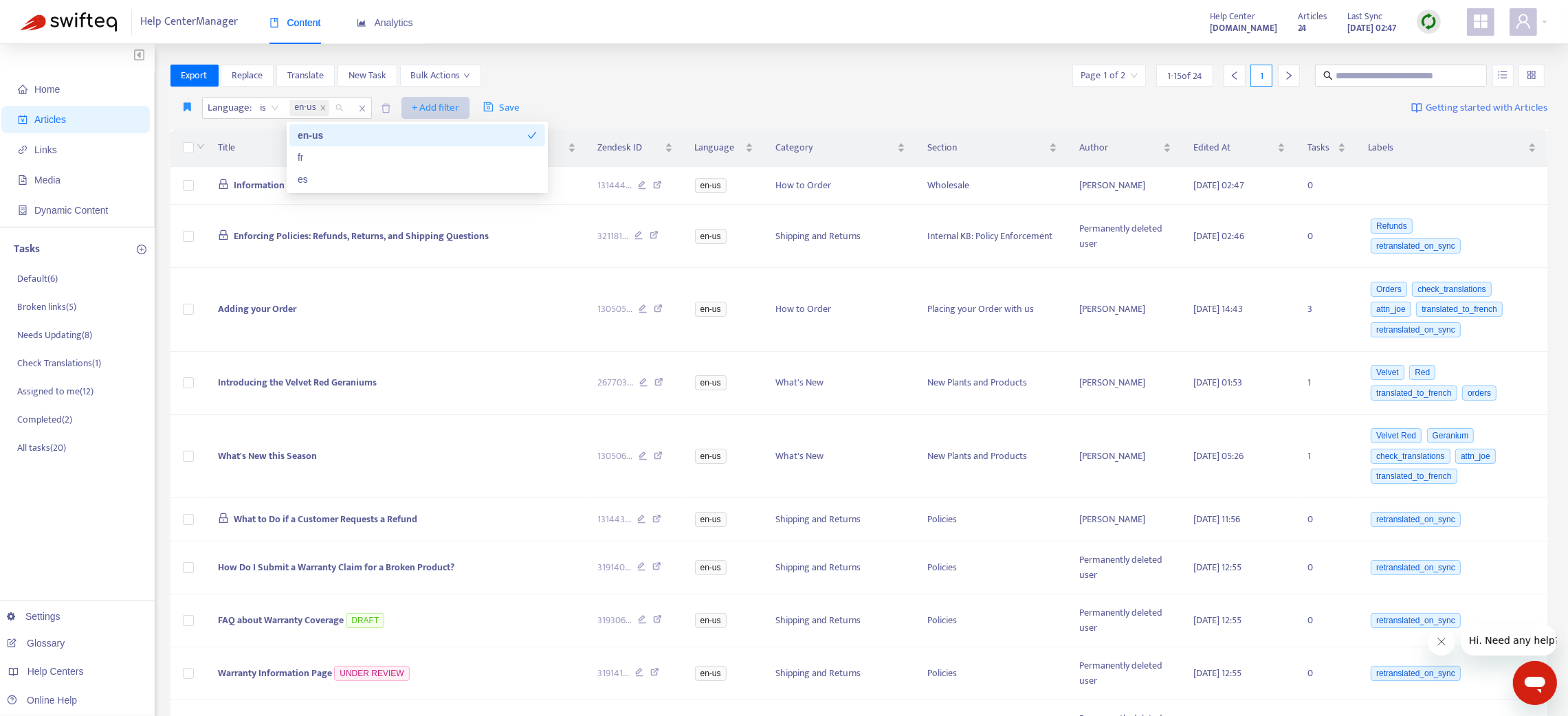
click at [428, 107] on span "+ Add filter" at bounding box center [435, 107] width 47 height 16
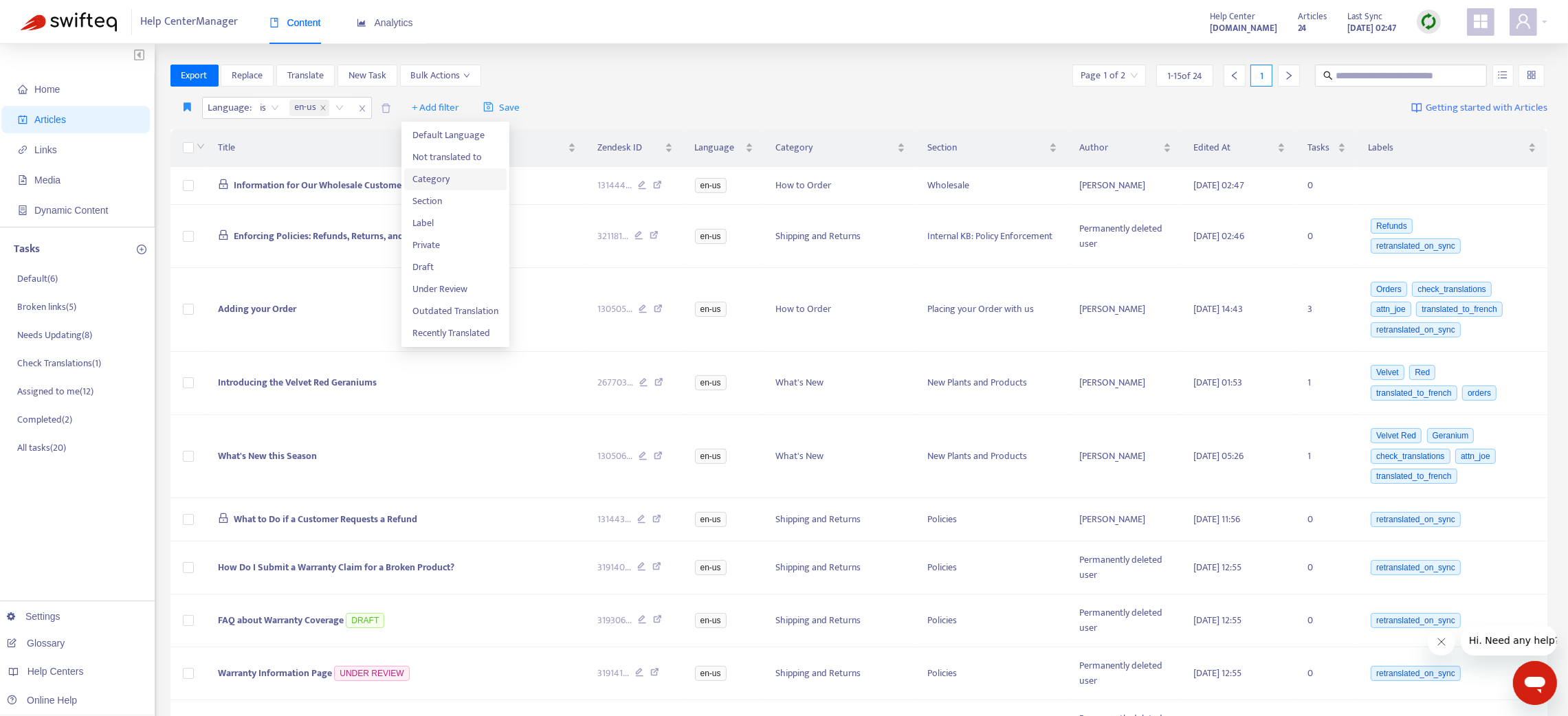
click at [426, 174] on span "Category" at bounding box center [455, 179] width 86 height 15
click at [402, 104] on div at bounding box center [420, 107] width 83 height 16
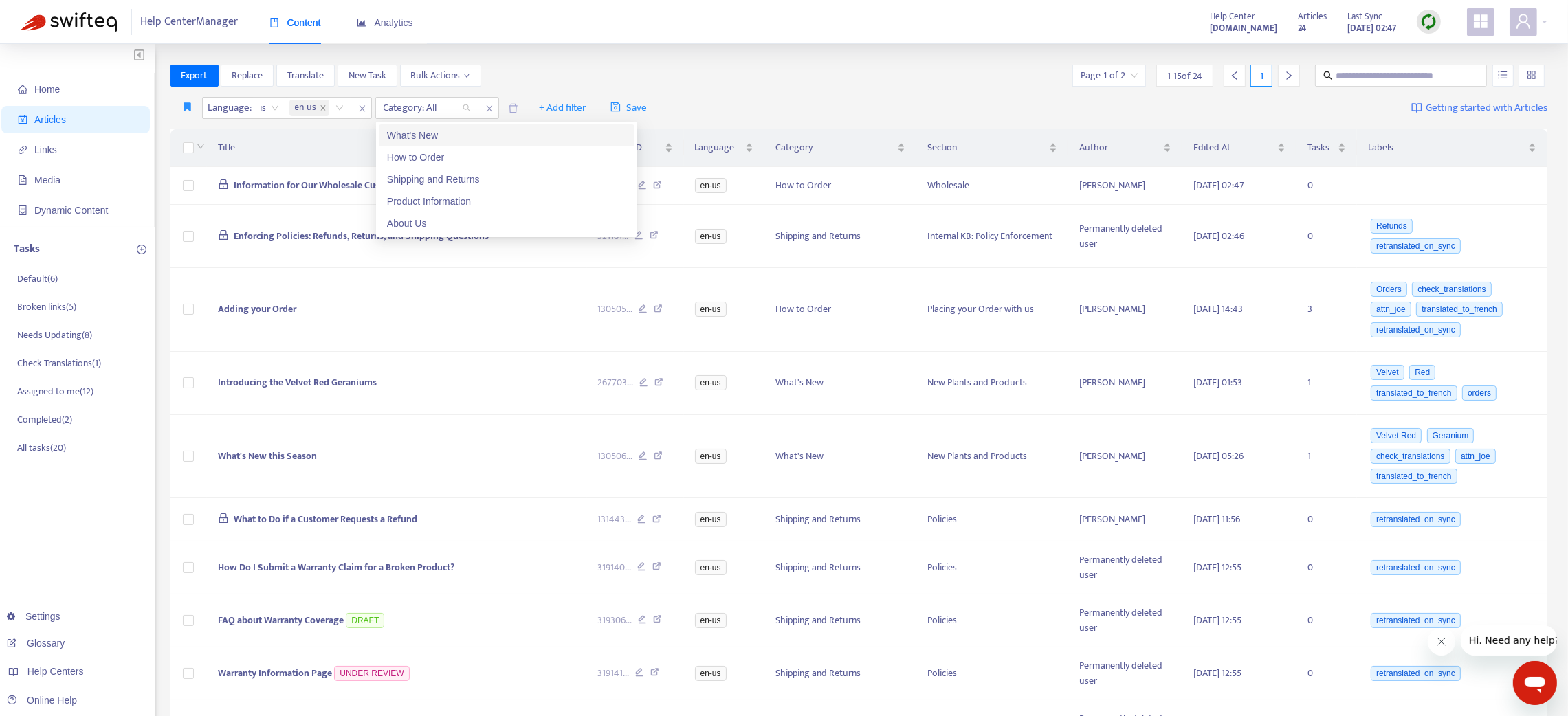
click at [414, 132] on div "What's New" at bounding box center [506, 135] width 239 height 15
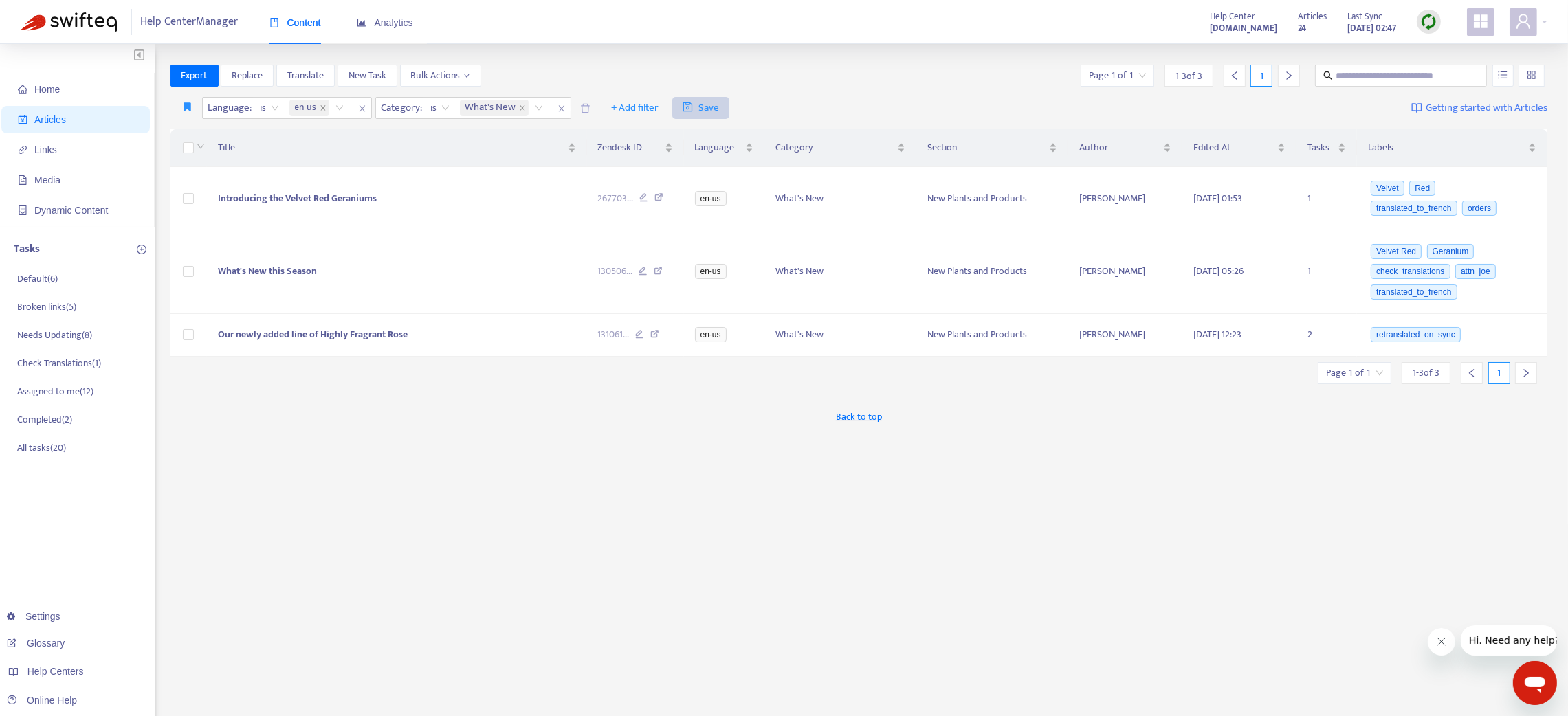
click at [700, 101] on span "Save" at bounding box center [700, 107] width 37 height 16
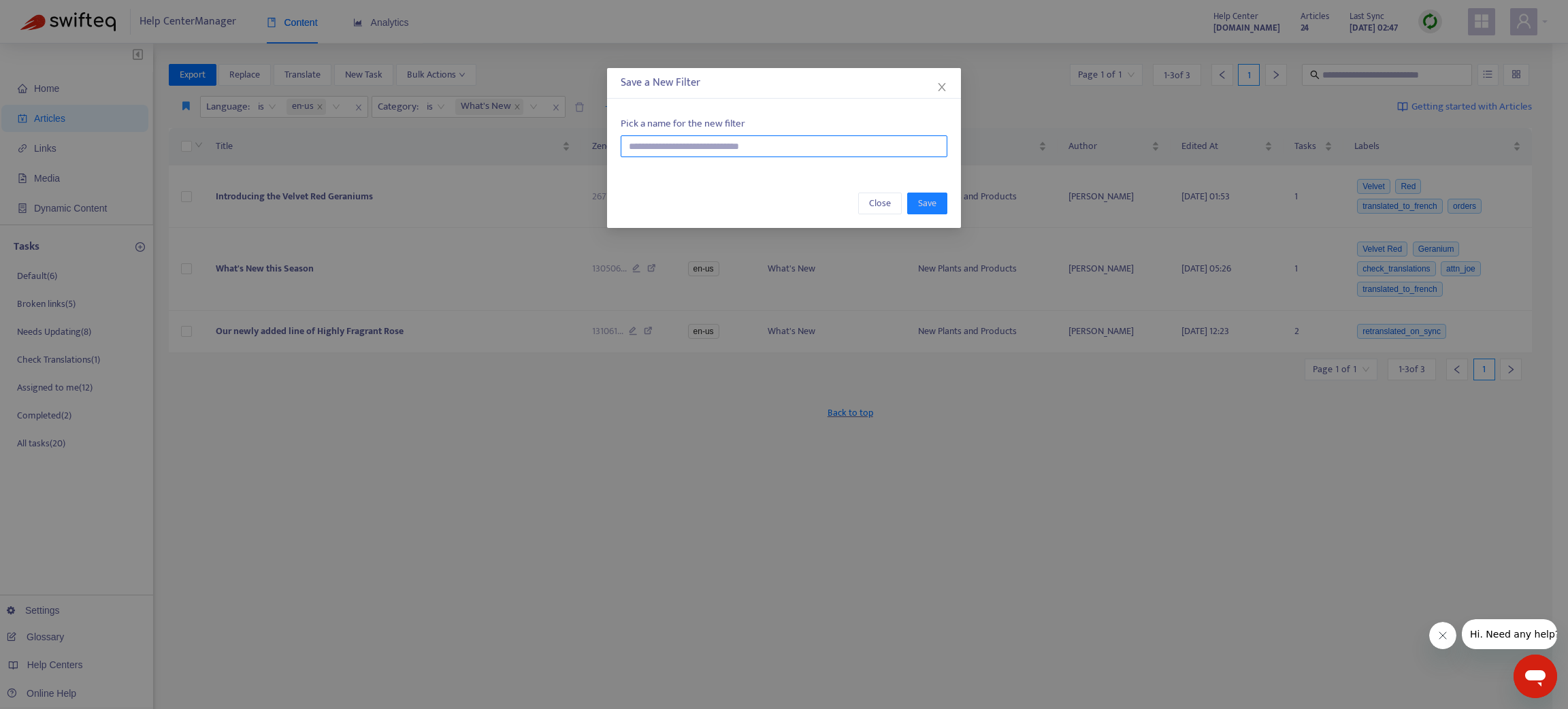
click at [716, 141] on input "text" at bounding box center [784, 146] width 327 height 22
type input "******"
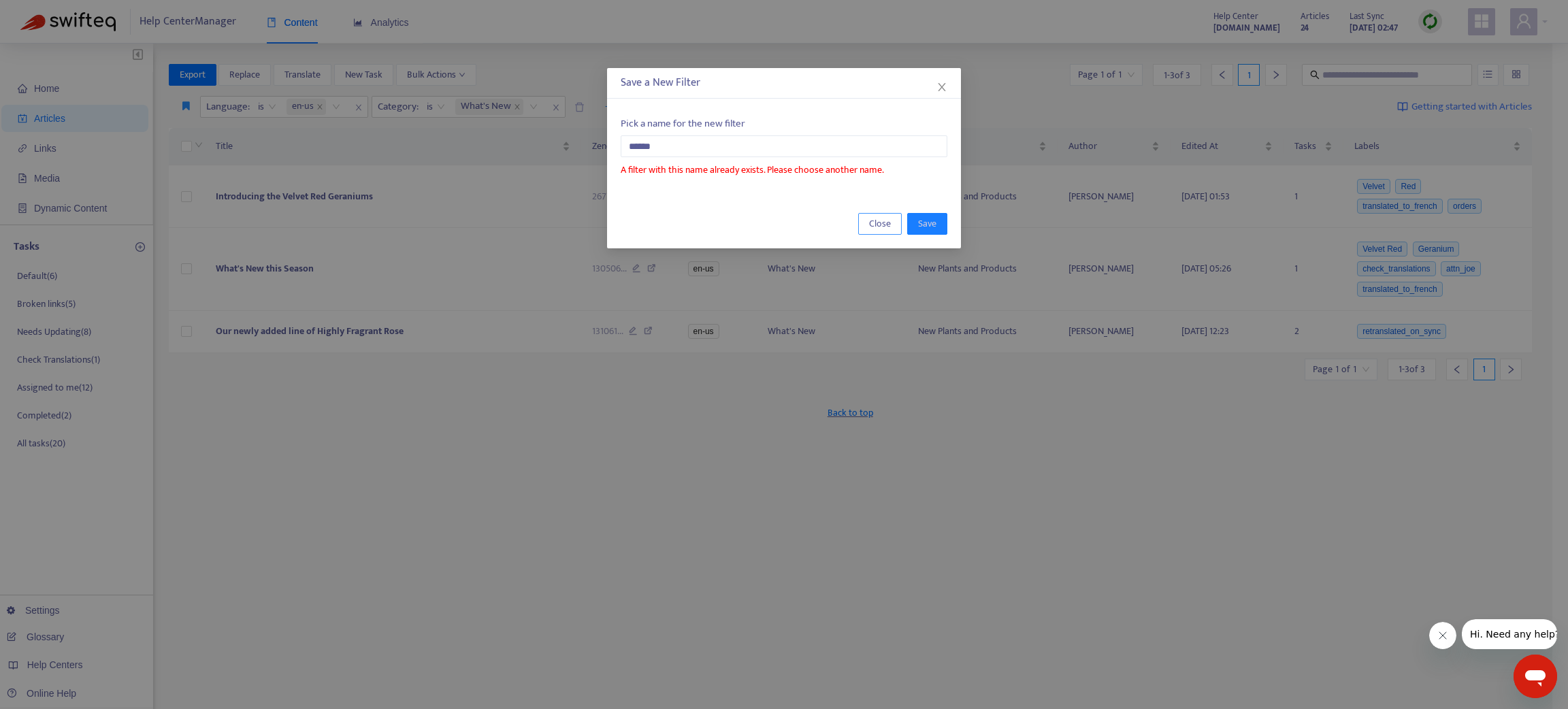
click at [880, 224] on span "Close" at bounding box center [880, 223] width 22 height 15
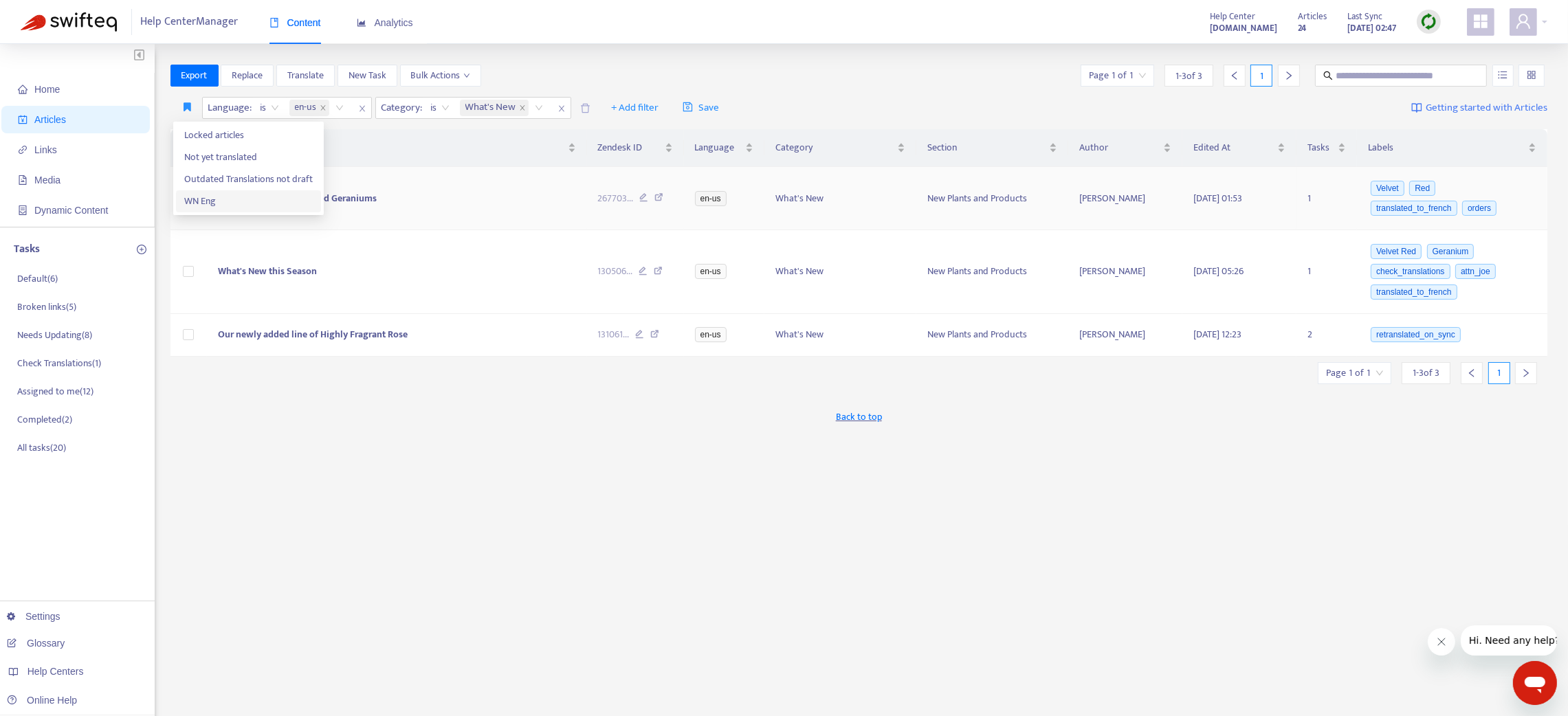
click at [207, 198] on span "WN Eng" at bounding box center [248, 201] width 128 height 15
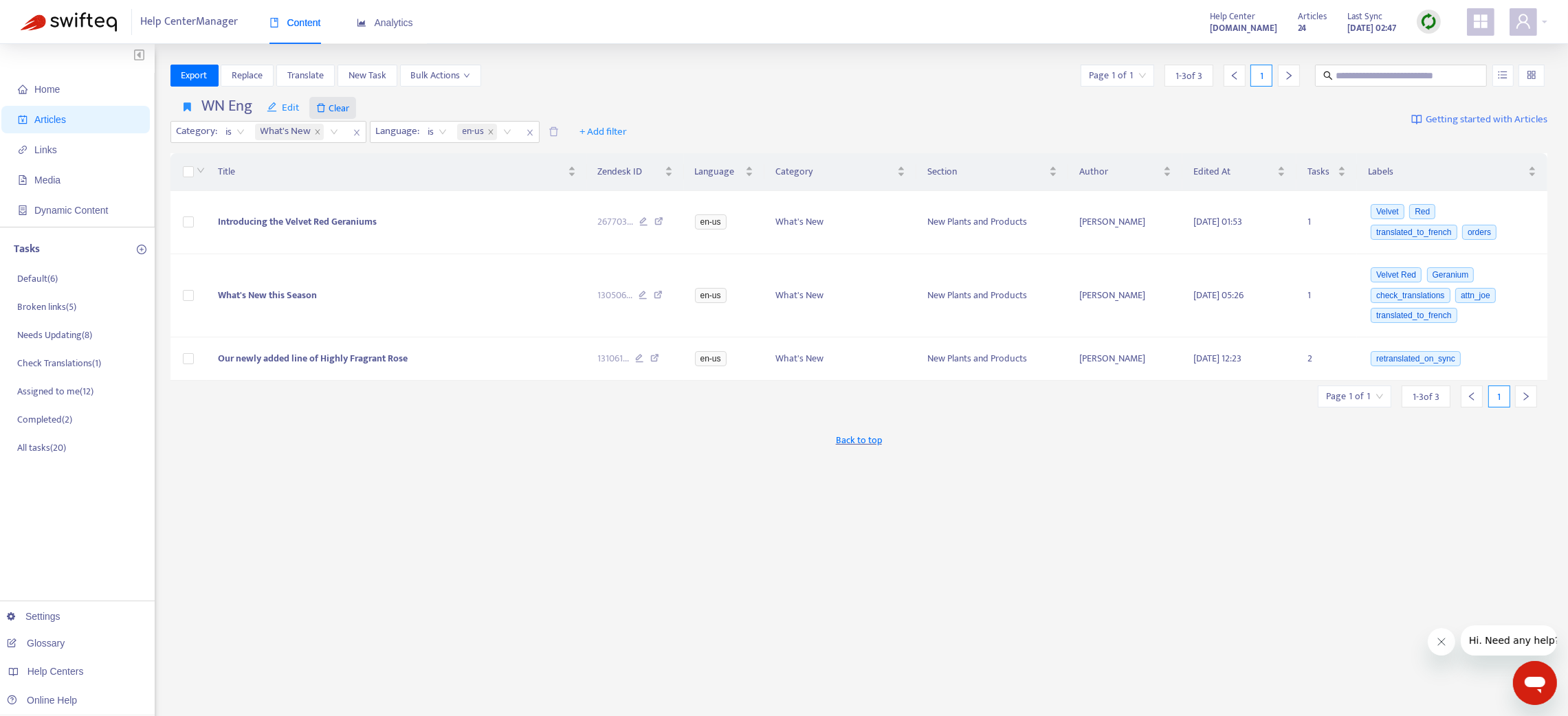
click at [336, 97] on span "Clear" at bounding box center [332, 108] width 47 height 22
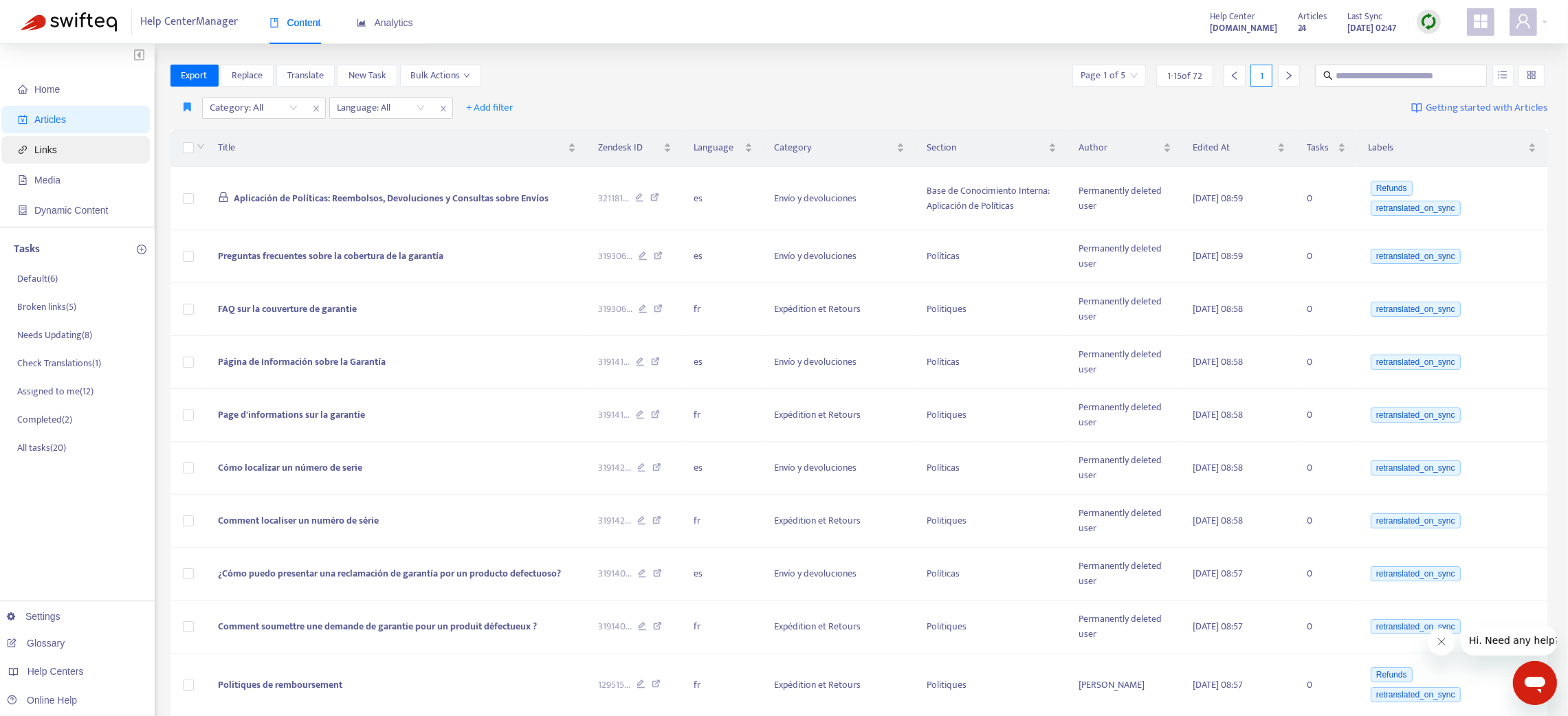
click at [97, 139] on span "Links" at bounding box center [78, 149] width 121 height 27
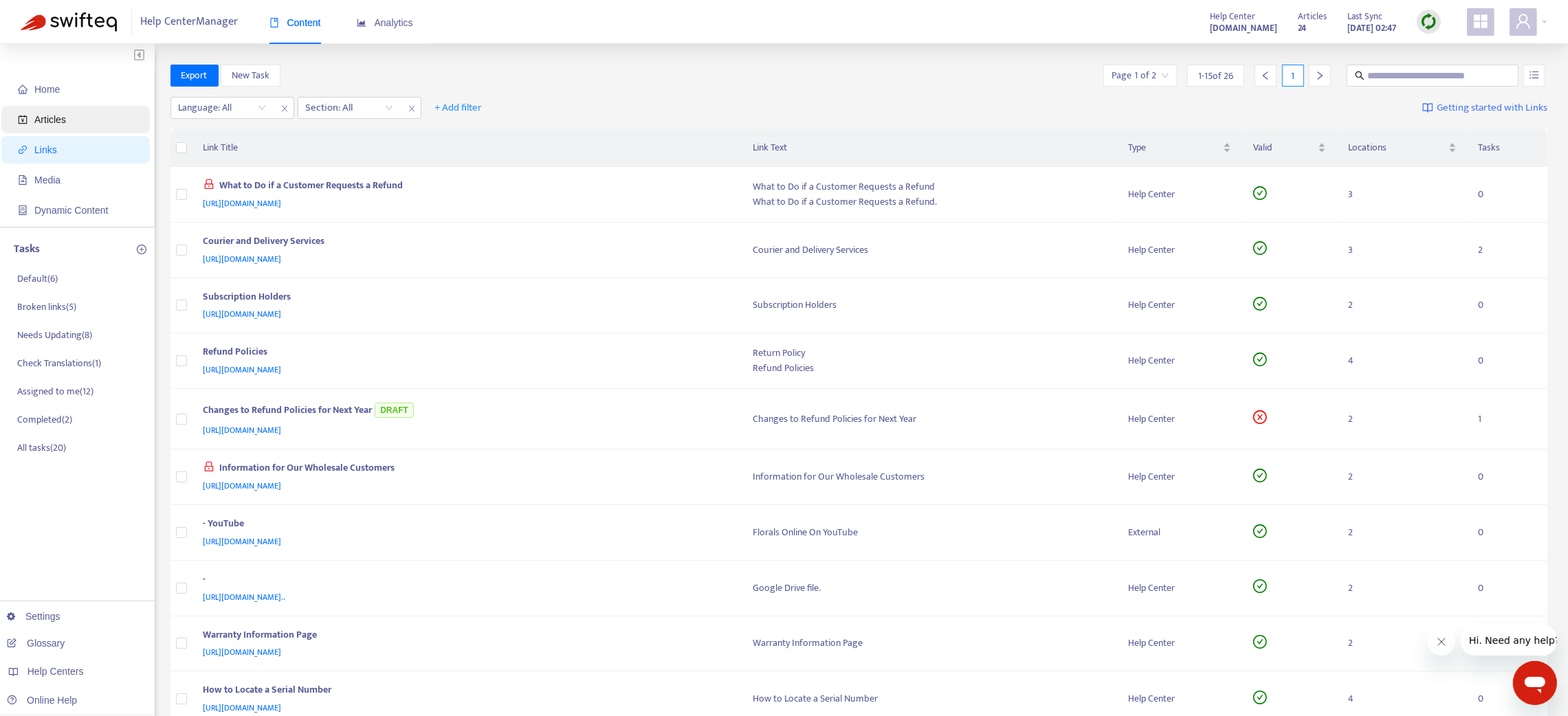
click at [87, 118] on span "Articles" at bounding box center [78, 119] width 121 height 27
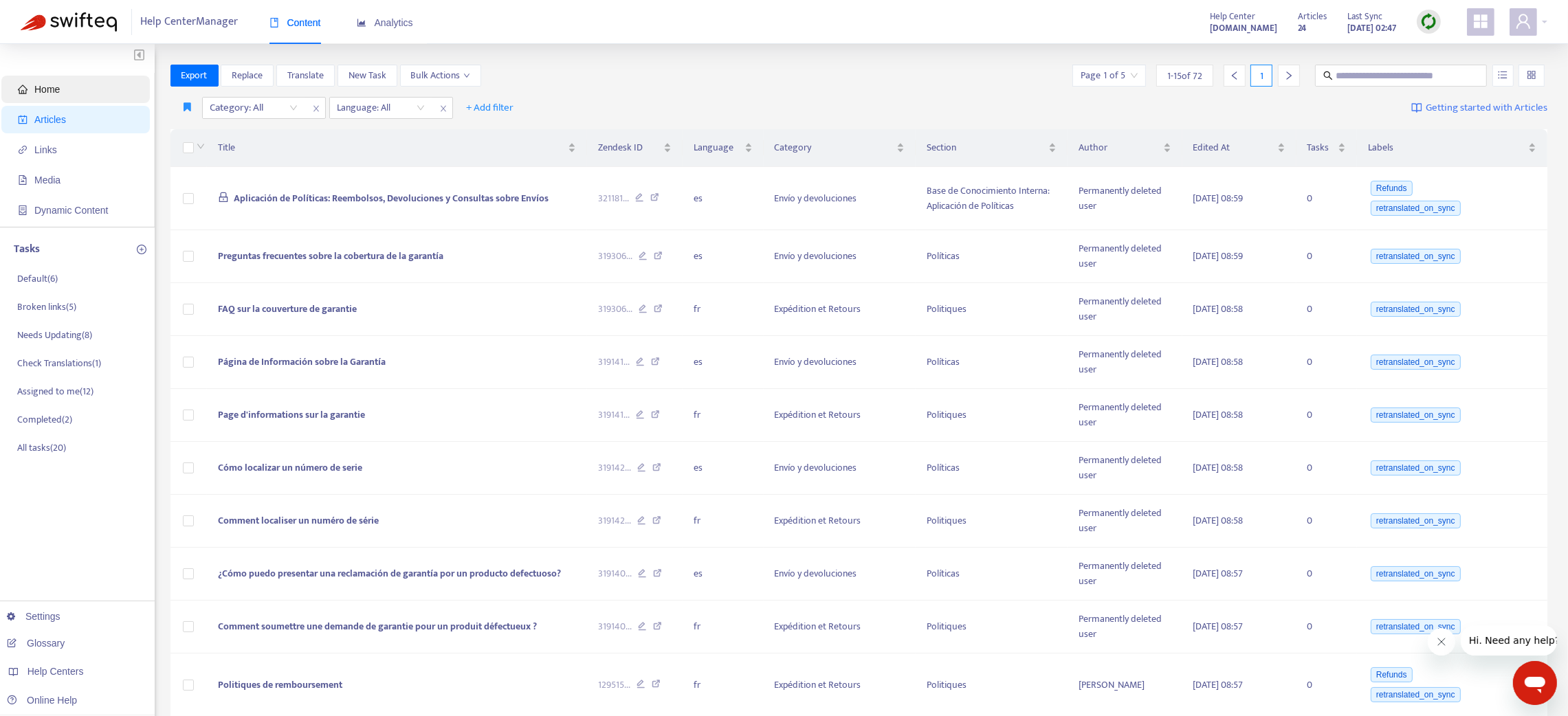
click at [83, 95] on span "Home" at bounding box center [78, 89] width 121 height 27
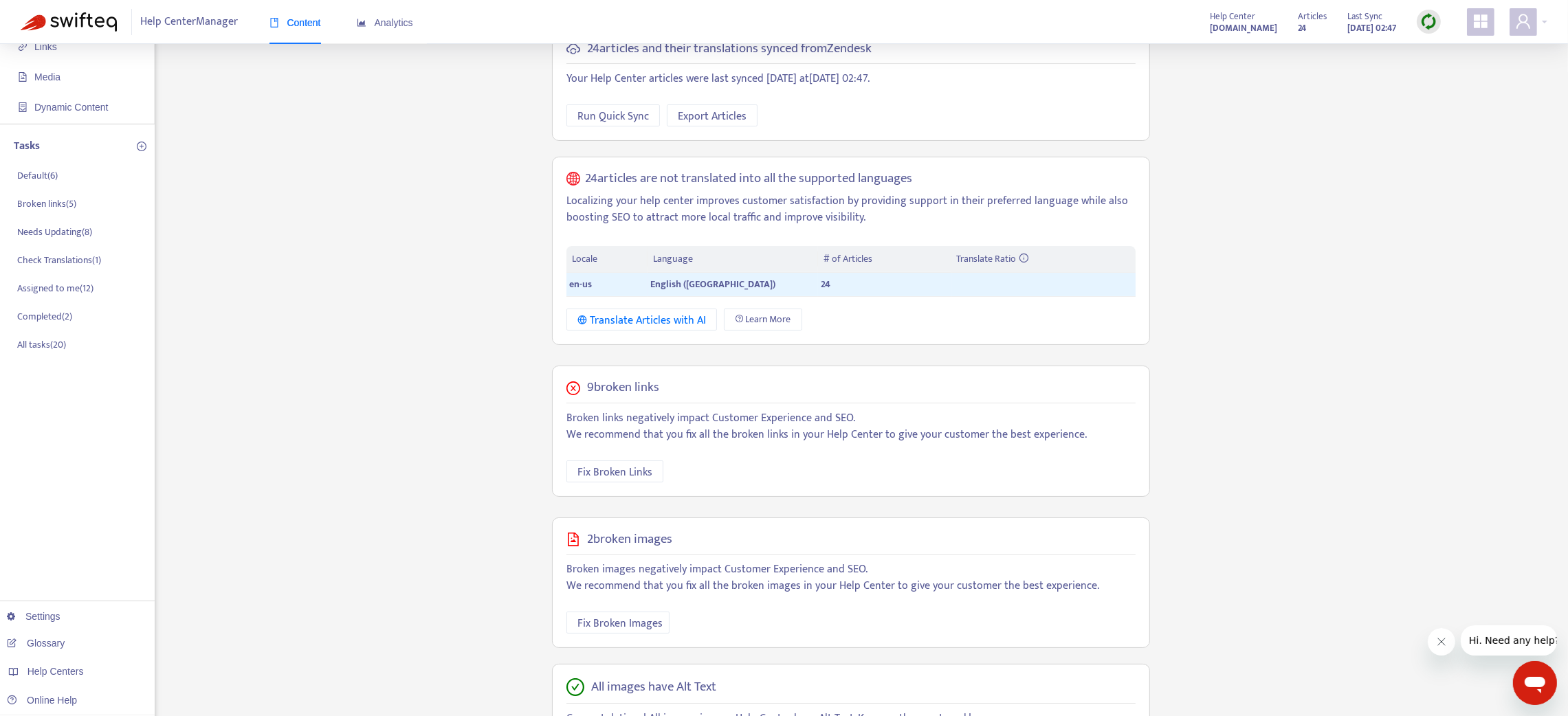
scroll to position [190, 0]
